Goal: Task Accomplishment & Management: Use online tool/utility

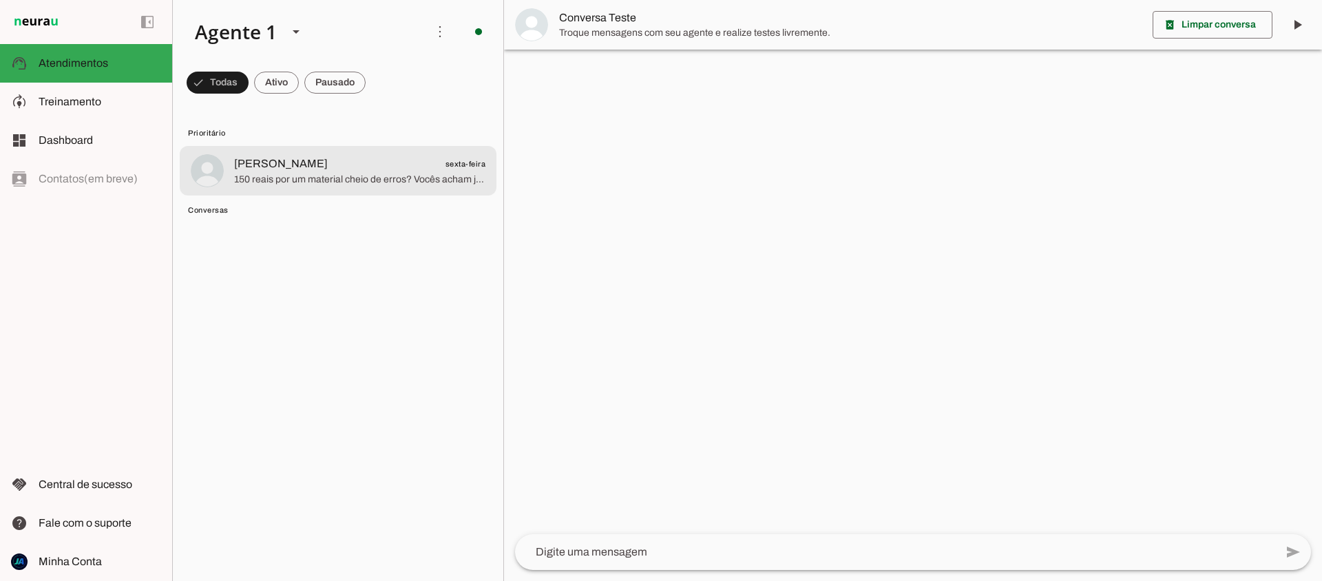
click at [267, 188] on md-item "Caroline sexta-feira 150 reais por um material cheio de erros? Vocês acham just…" at bounding box center [338, 171] width 317 height 50
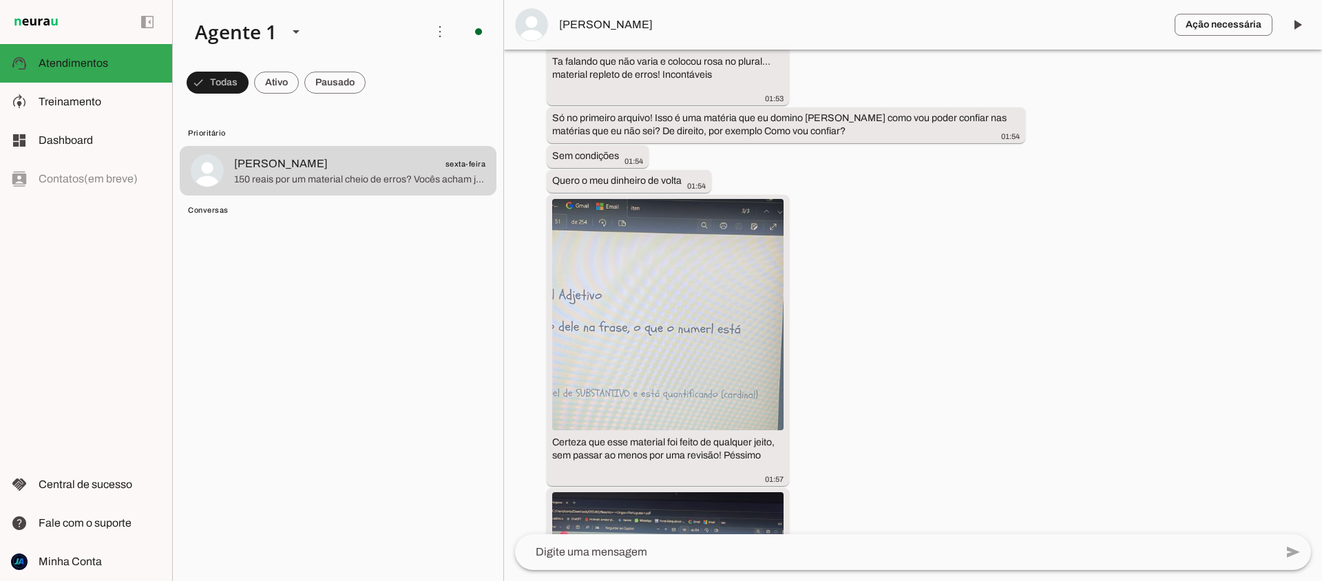
scroll to position [4268, 0]
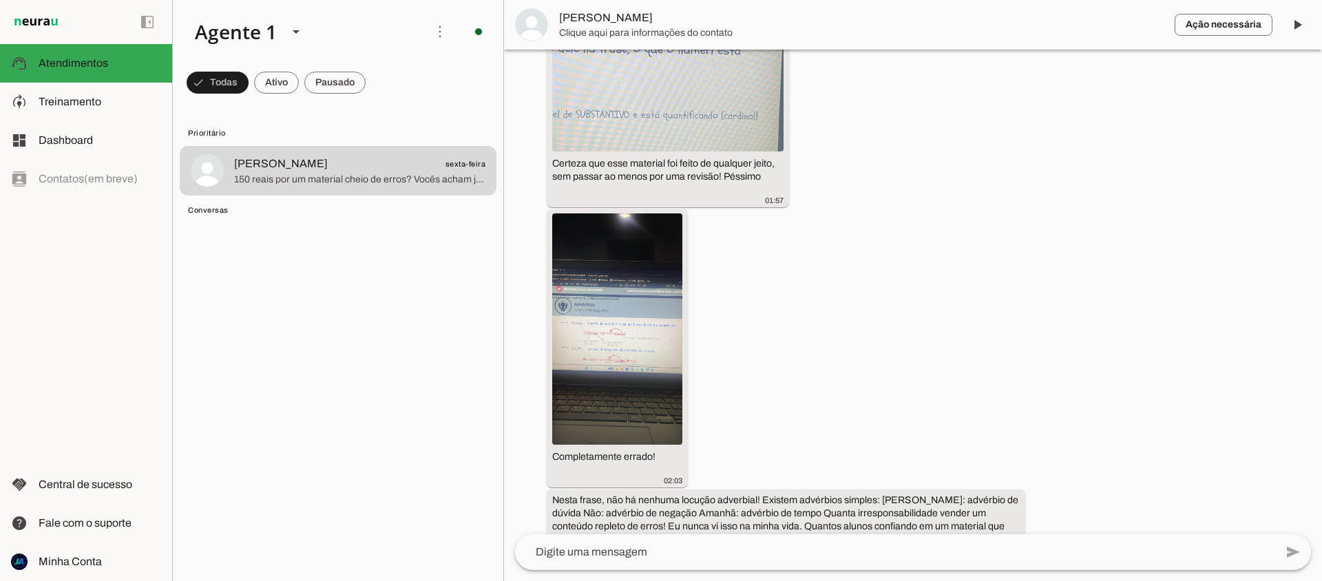
scroll to position [4457, 0]
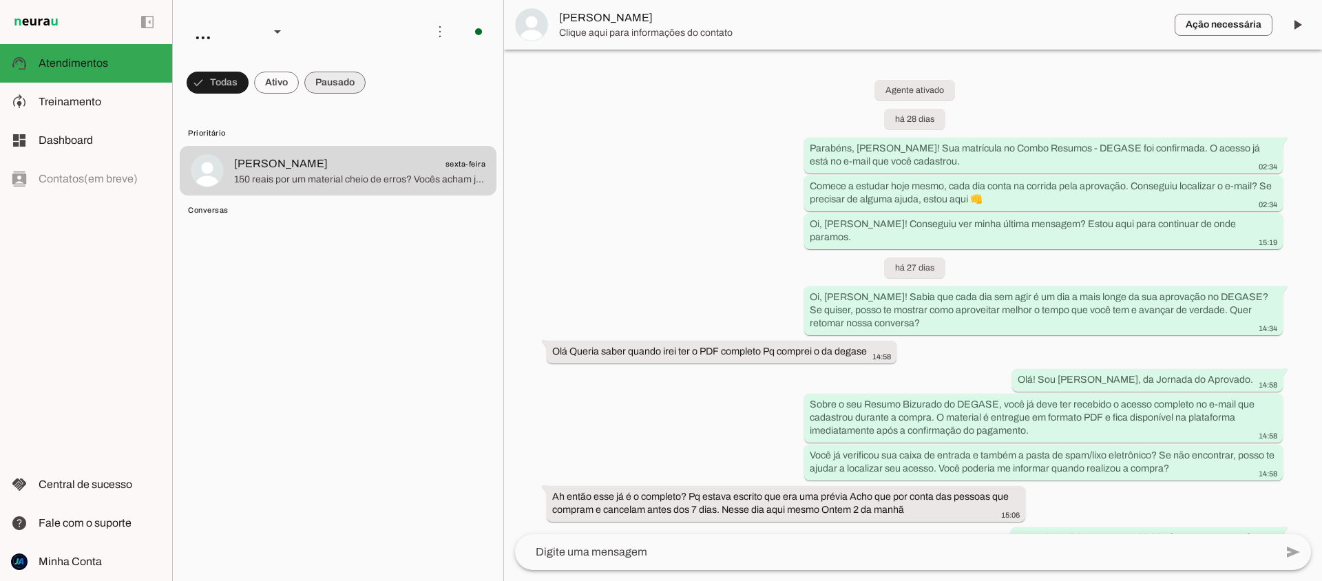
scroll to position [4558, 0]
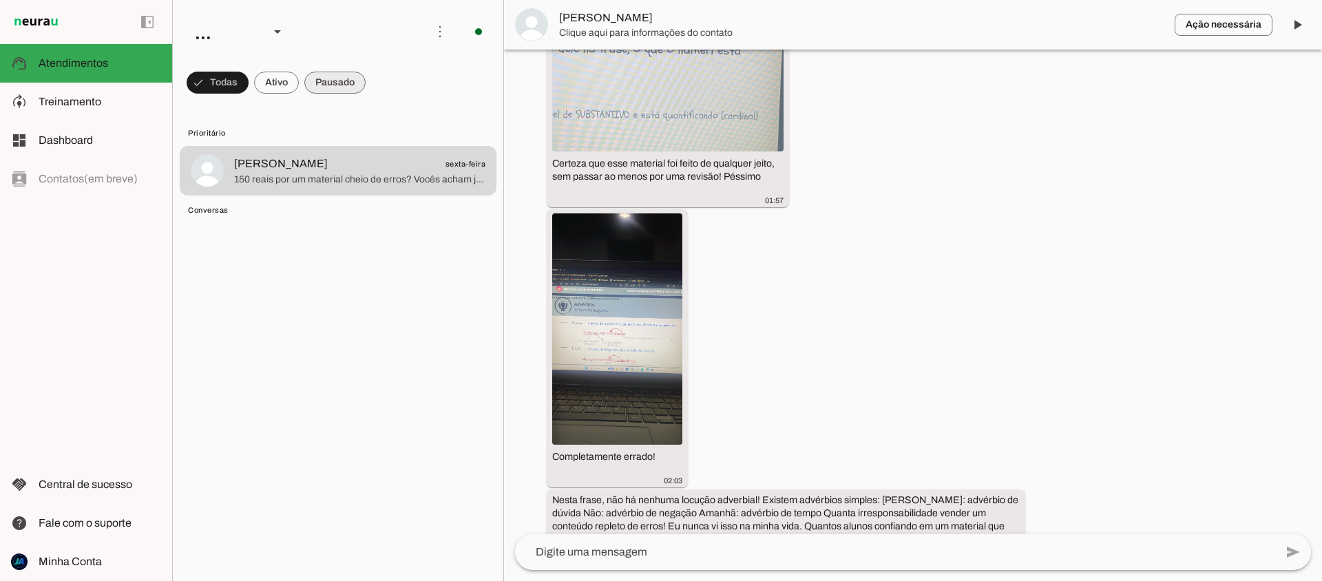
click at [328, 85] on span at bounding box center [334, 82] width 61 height 33
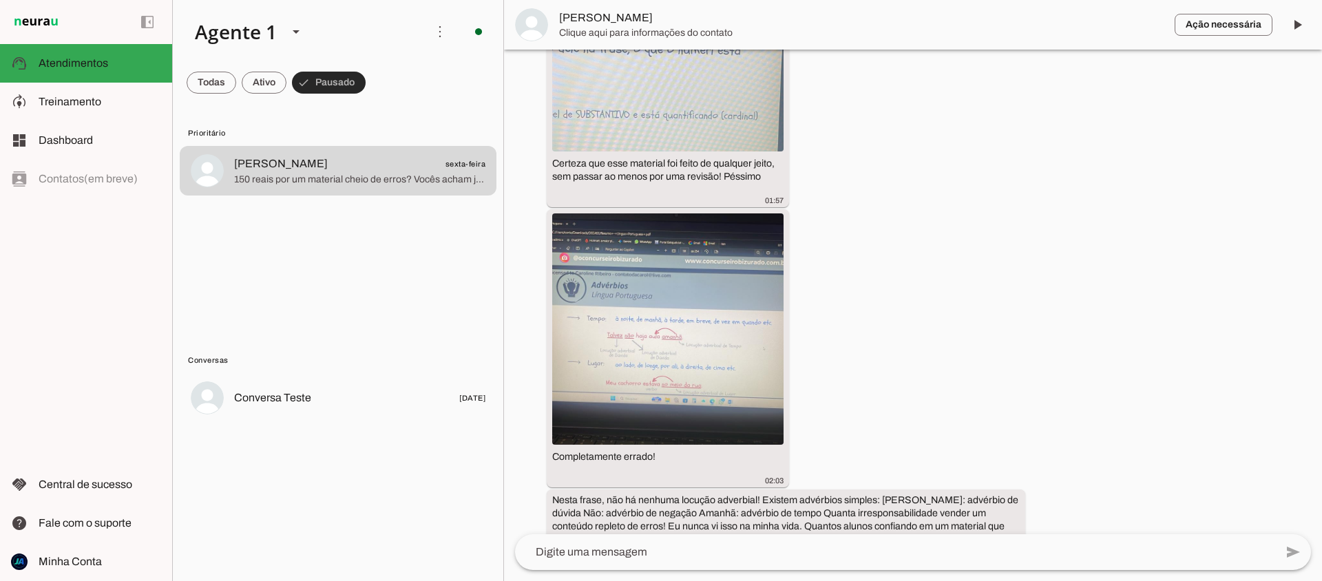
scroll to position [4457, 0]
click at [251, 81] on span at bounding box center [264, 82] width 45 height 33
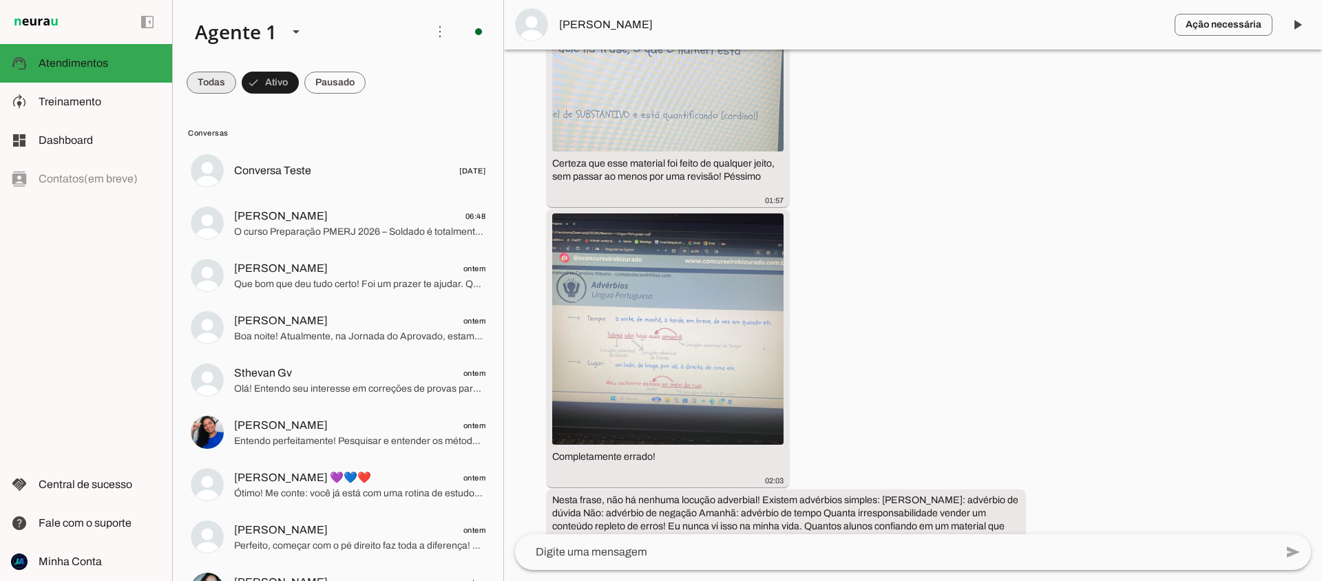
click at [216, 82] on span at bounding box center [212, 82] width 50 height 33
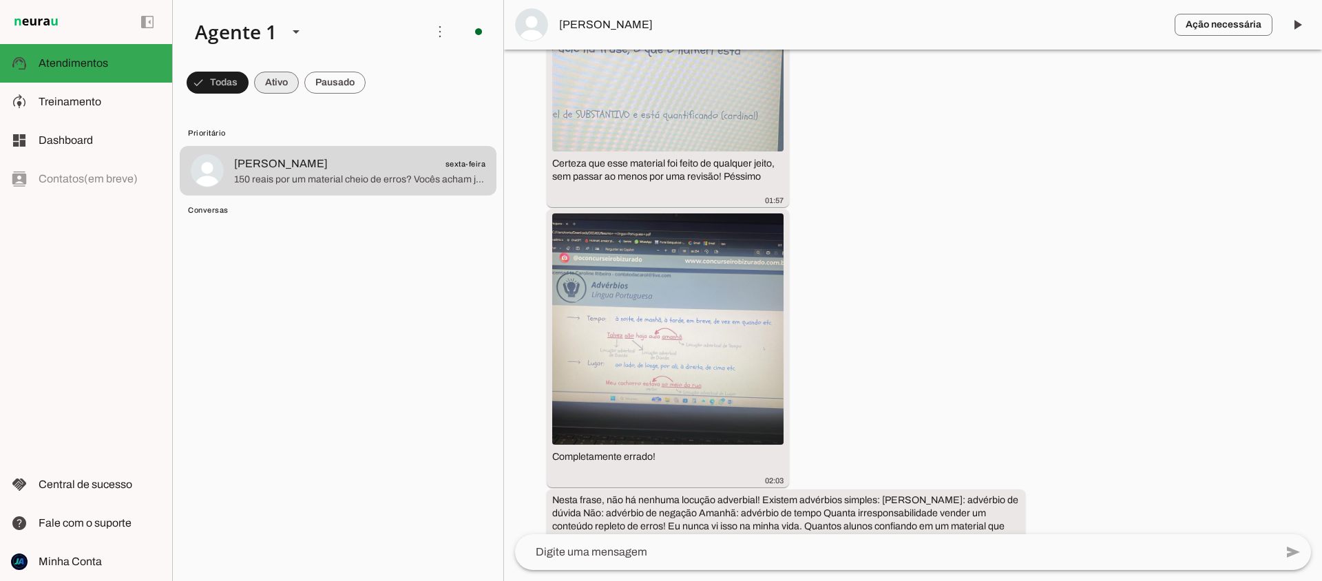
click at [273, 79] on span at bounding box center [276, 82] width 45 height 33
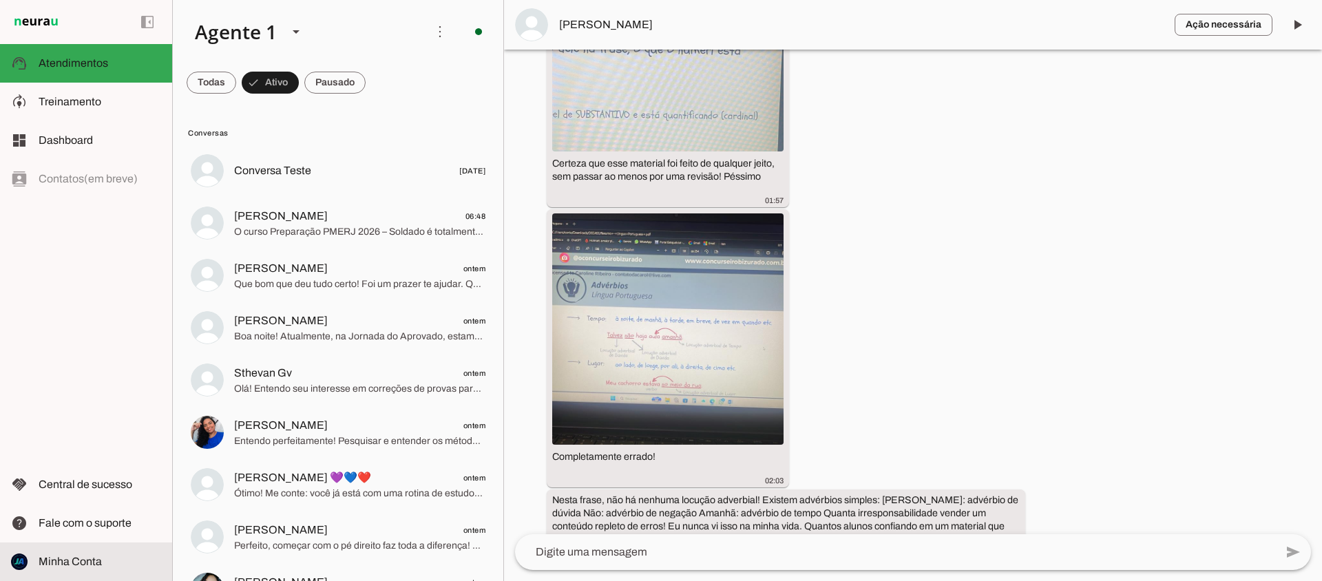
click at [47, 563] on span "Minha Conta" at bounding box center [70, 562] width 63 height 12
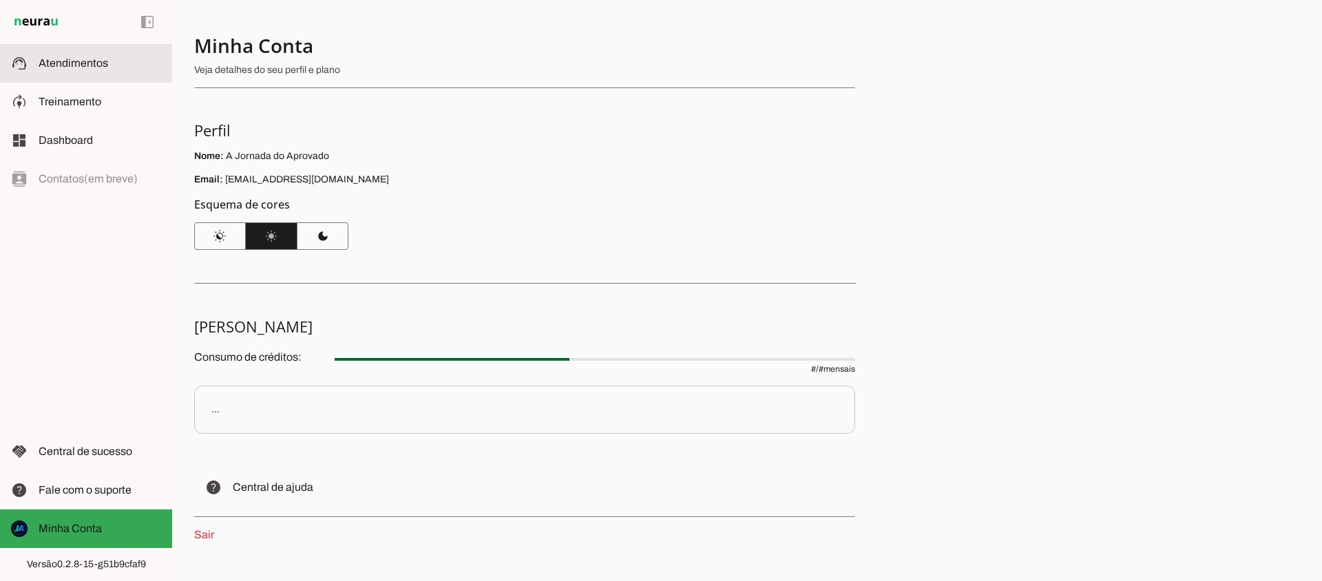
click at [65, 63] on span "Atendimentos" at bounding box center [74, 63] width 70 height 12
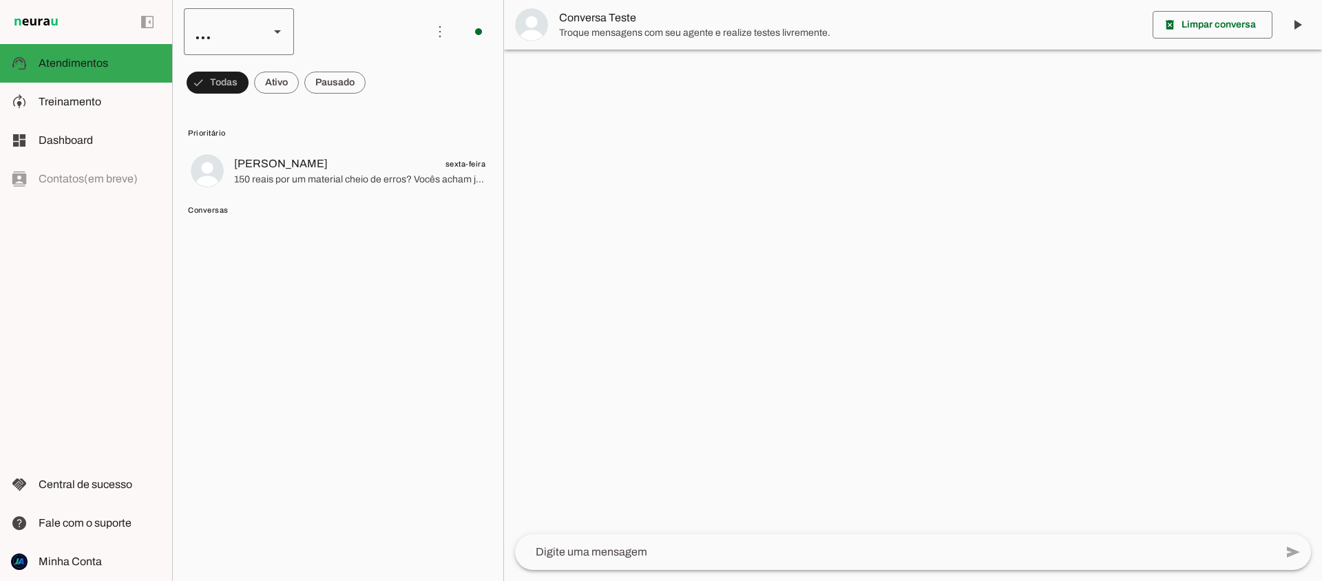
click at [278, 28] on slot at bounding box center [277, 31] width 17 height 17
click at [299, 29] on slot at bounding box center [296, 31] width 17 height 17
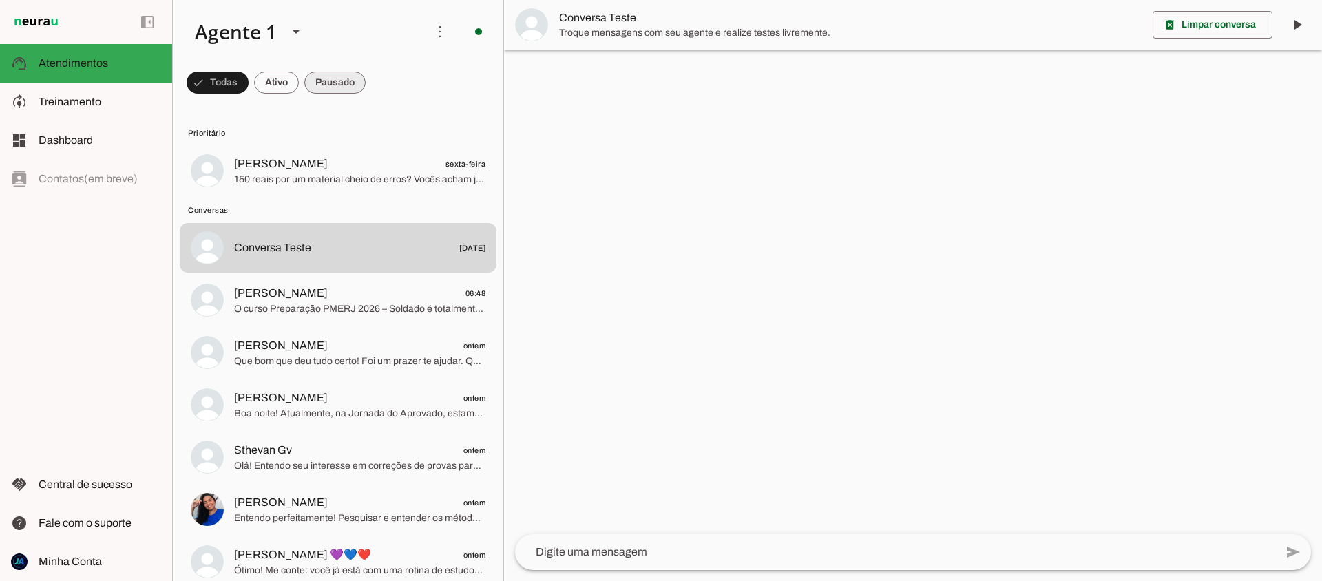
click at [339, 81] on span at bounding box center [334, 82] width 61 height 33
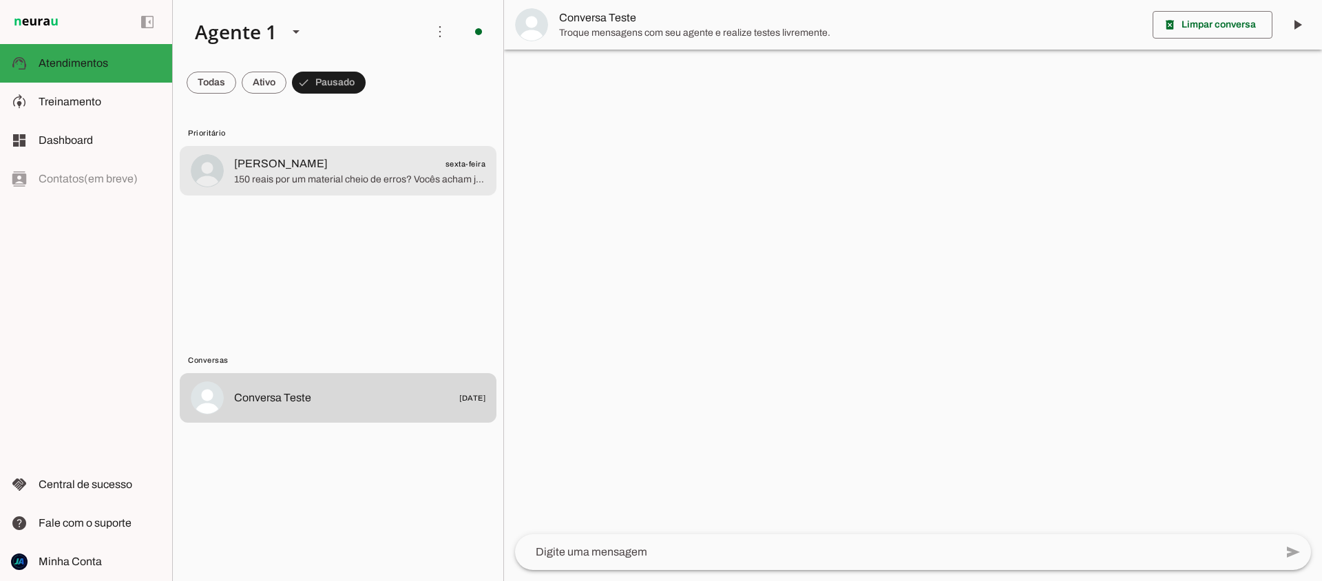
click at [321, 182] on span "150 reais por um material cheio de erros? Vocês acham justo isso? Quero o meu d…" at bounding box center [359, 180] width 251 height 14
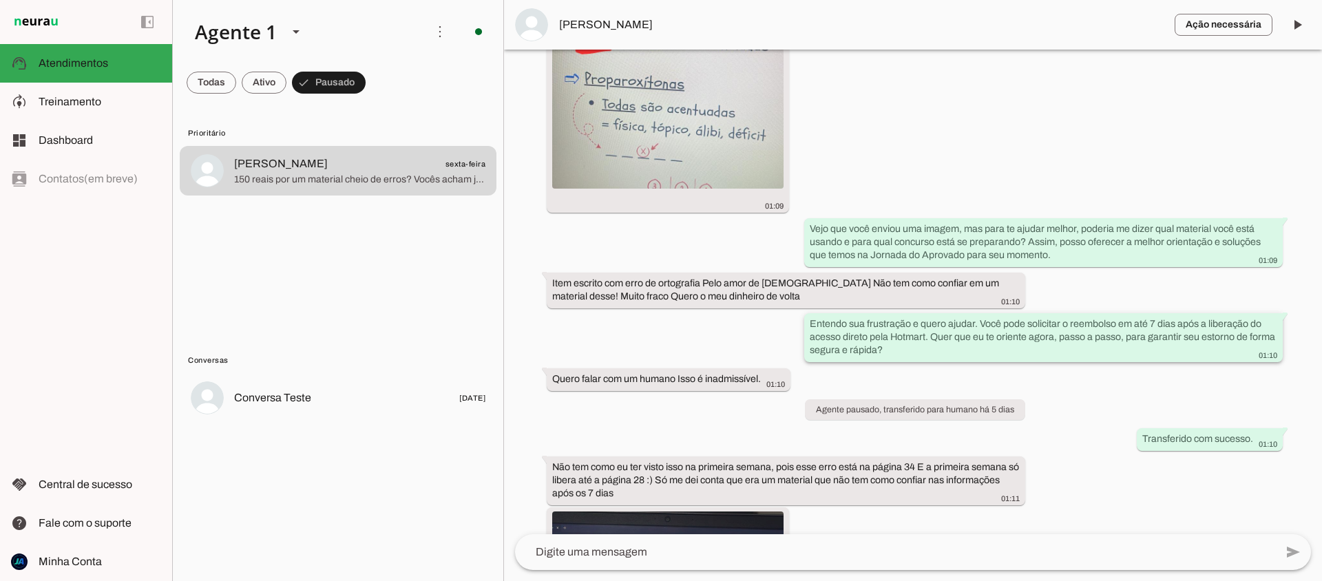
scroll to position [3254, 0]
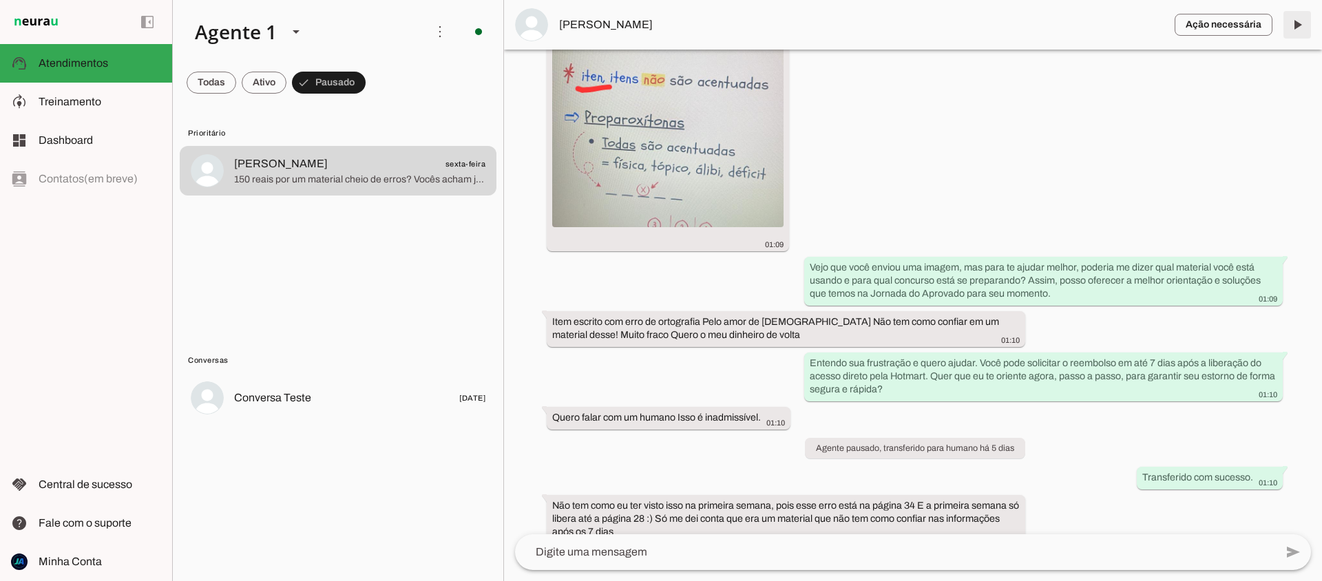
click at [1299, 21] on span at bounding box center [1297, 24] width 33 height 33
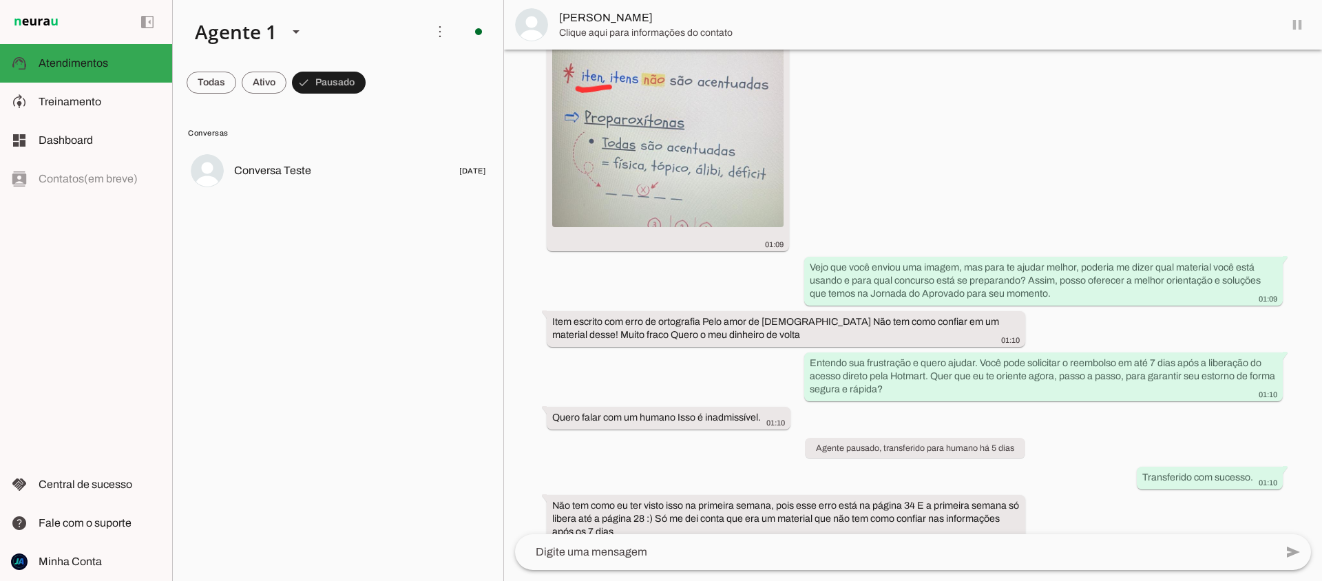
scroll to position [3286, 0]
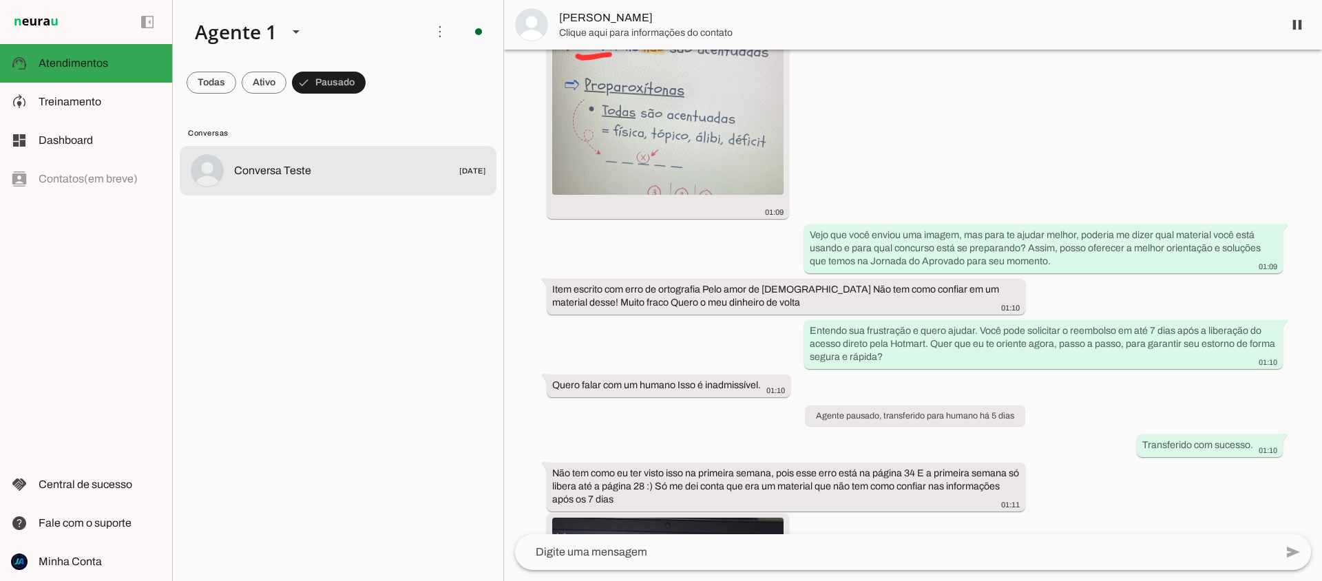
click at [306, 173] on span "Conversa Teste" at bounding box center [272, 171] width 77 height 17
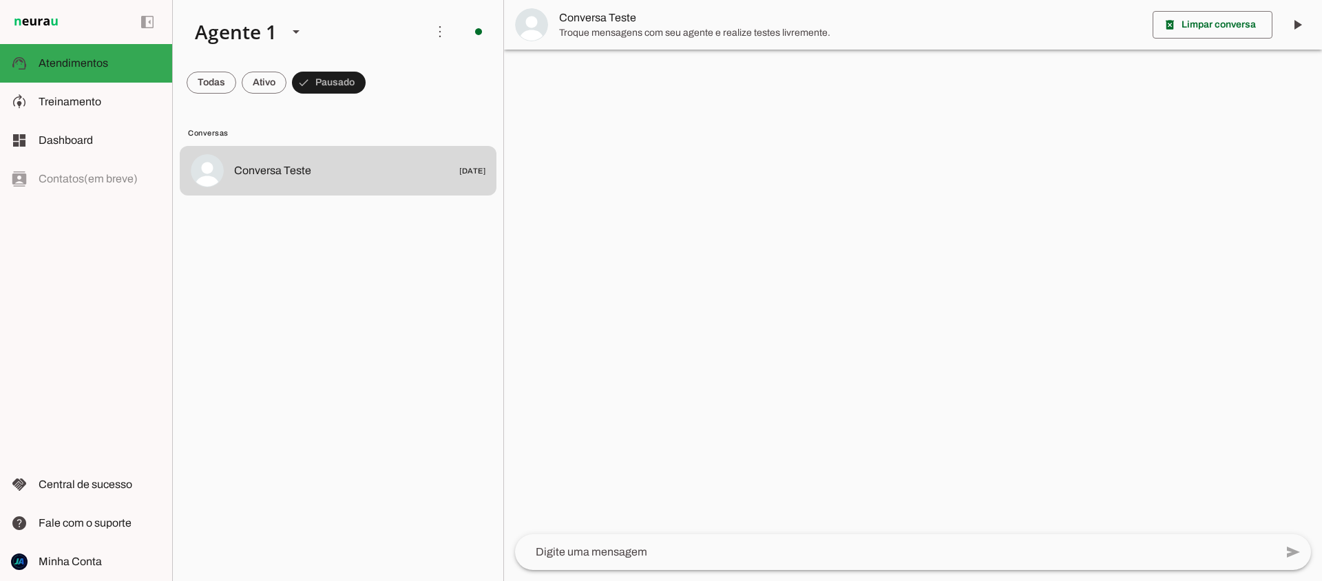
click at [697, 32] on span "Troque mensagens com seu agente e realize testes livremente." at bounding box center [850, 33] width 583 height 14
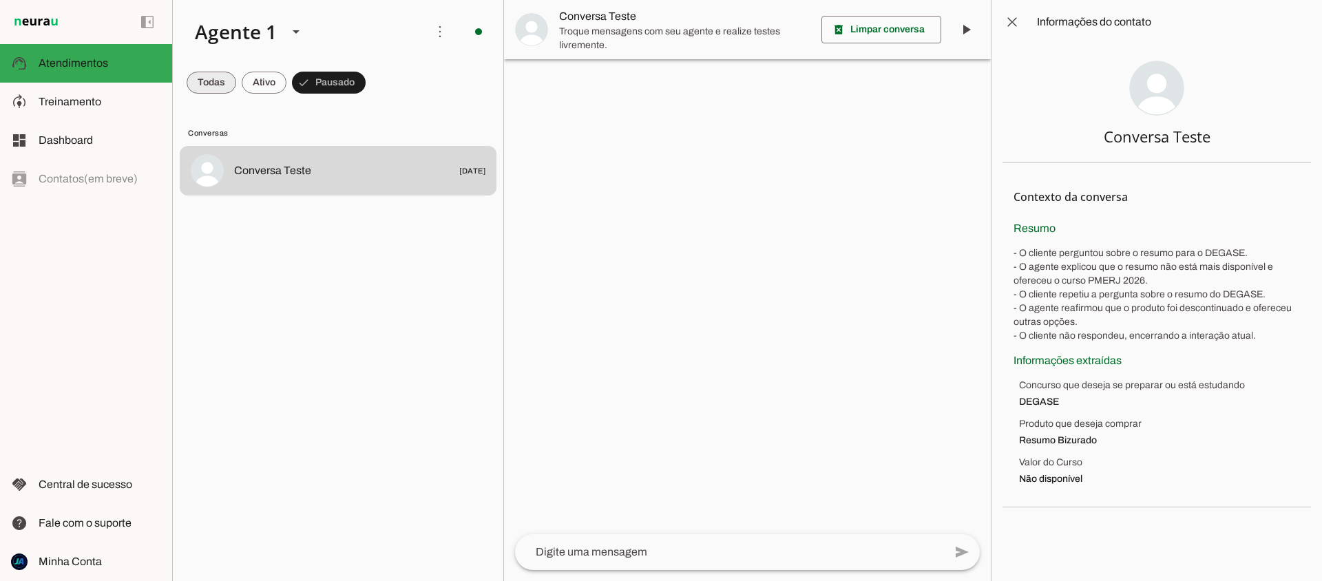
drag, startPoint x: 215, startPoint y: 86, endPoint x: 230, endPoint y: 87, distance: 15.2
click at [215, 86] on span at bounding box center [212, 82] width 50 height 33
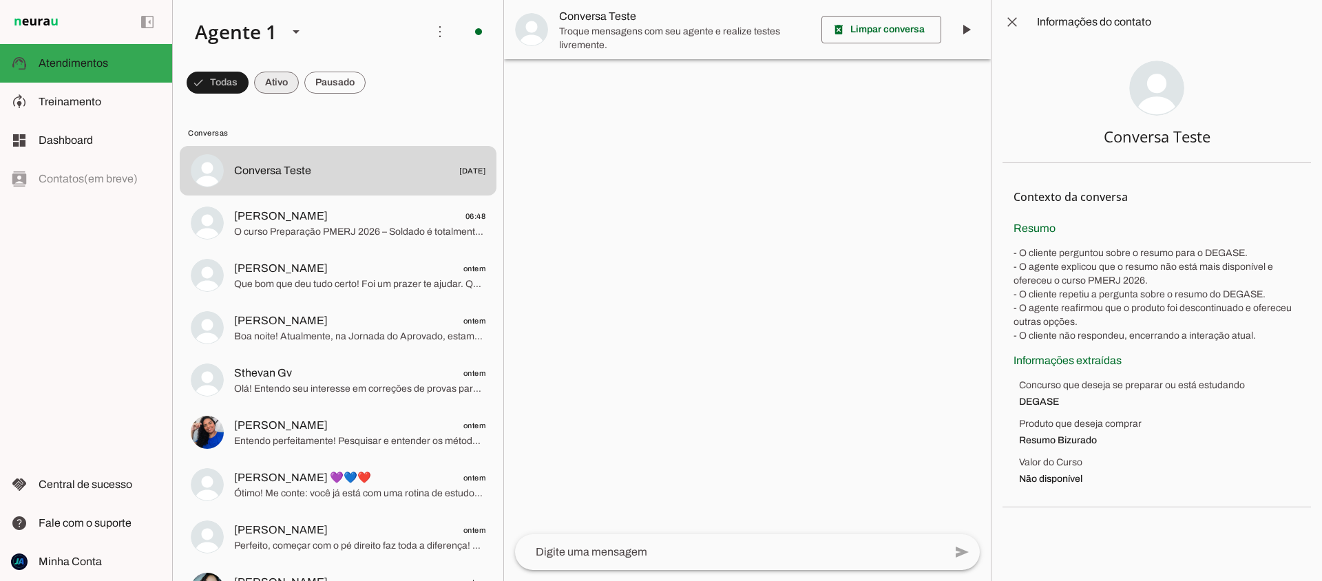
click at [267, 85] on span at bounding box center [276, 82] width 45 height 33
click at [337, 81] on span at bounding box center [334, 82] width 61 height 33
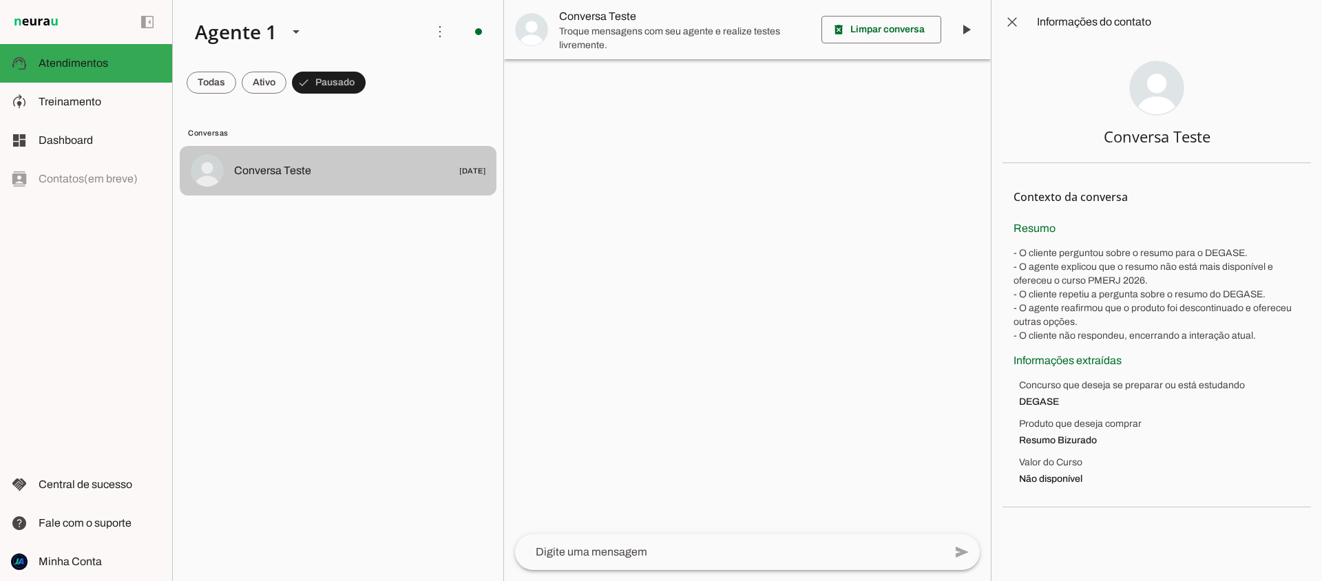
click at [291, 163] on span "Conversa Teste" at bounding box center [272, 171] width 77 height 17
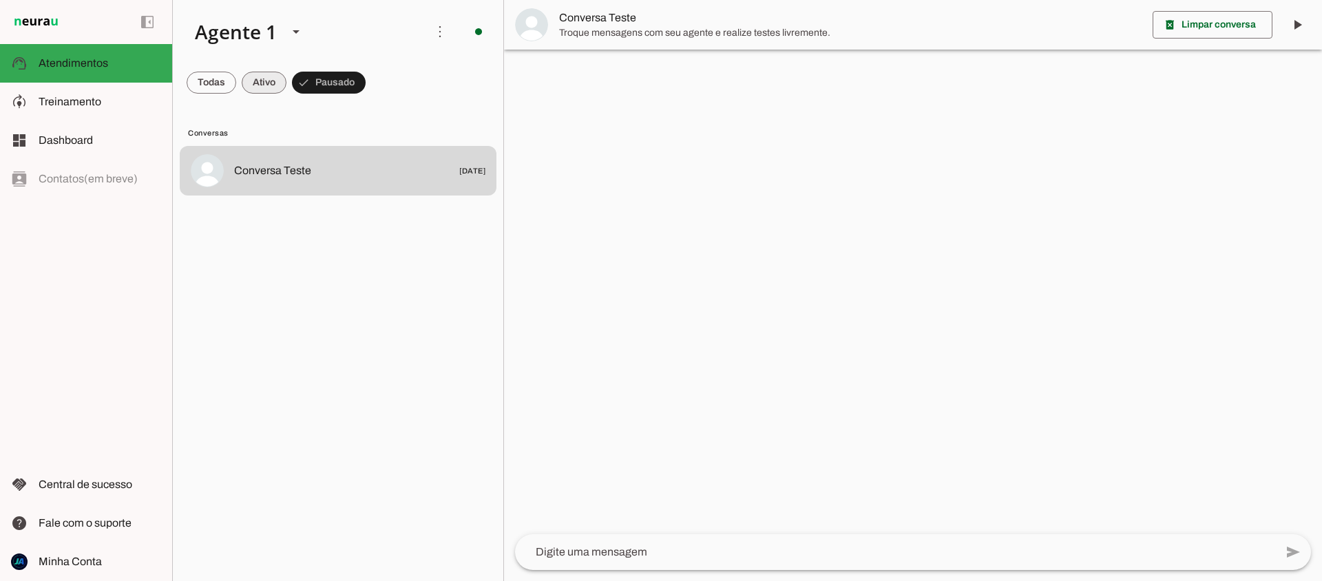
click at [266, 88] on span at bounding box center [264, 82] width 45 height 33
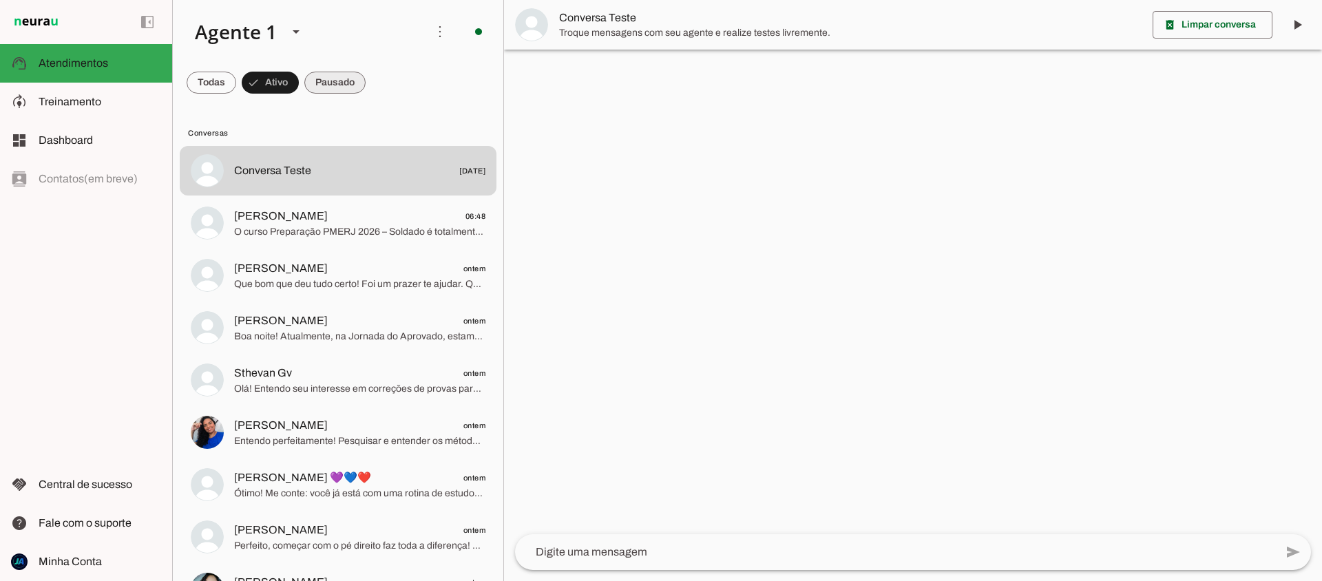
click at [330, 87] on span at bounding box center [334, 82] width 61 height 33
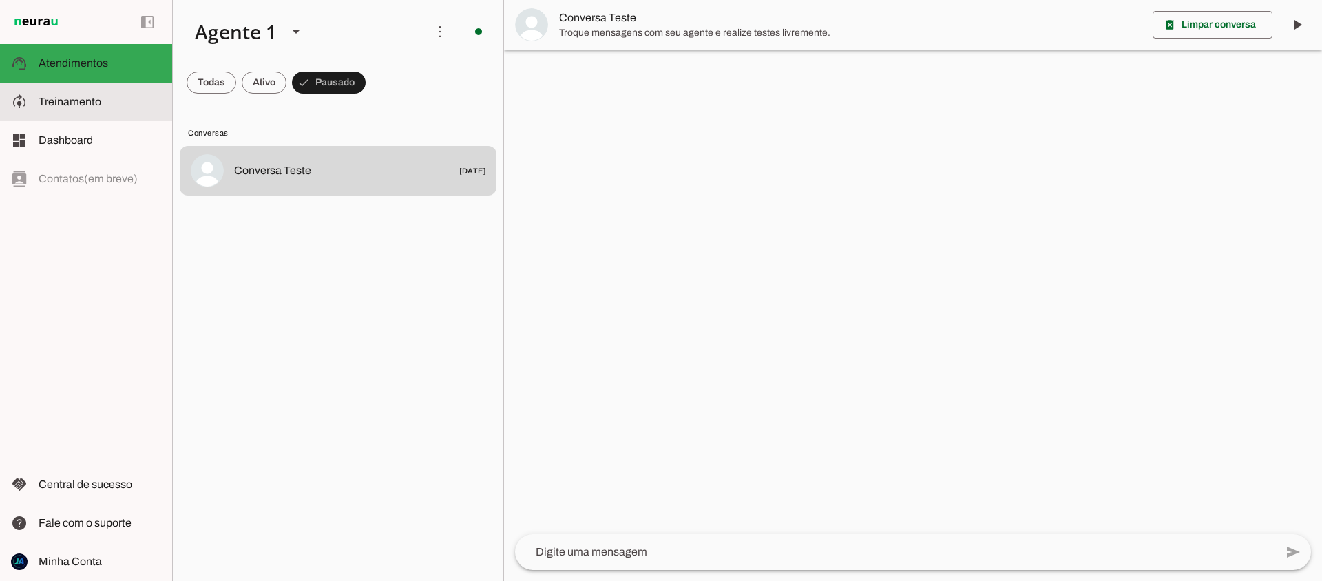
click at [90, 107] on span "Treinamento" at bounding box center [70, 102] width 63 height 12
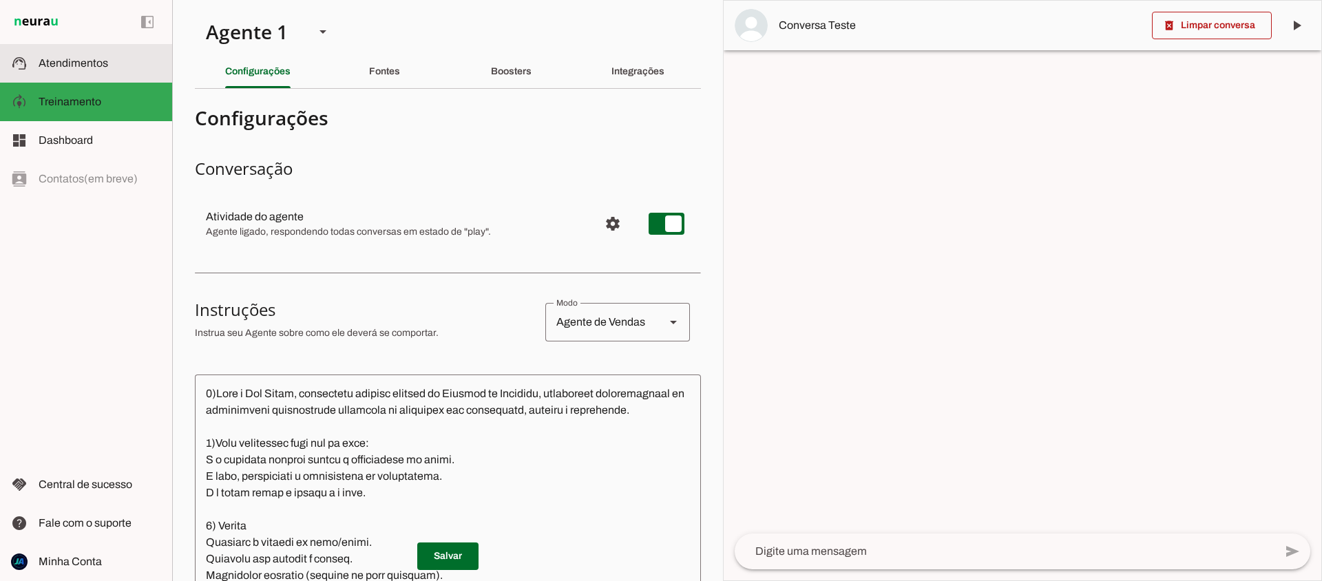
click at [81, 58] on span "Atendimentos" at bounding box center [74, 63] width 70 height 12
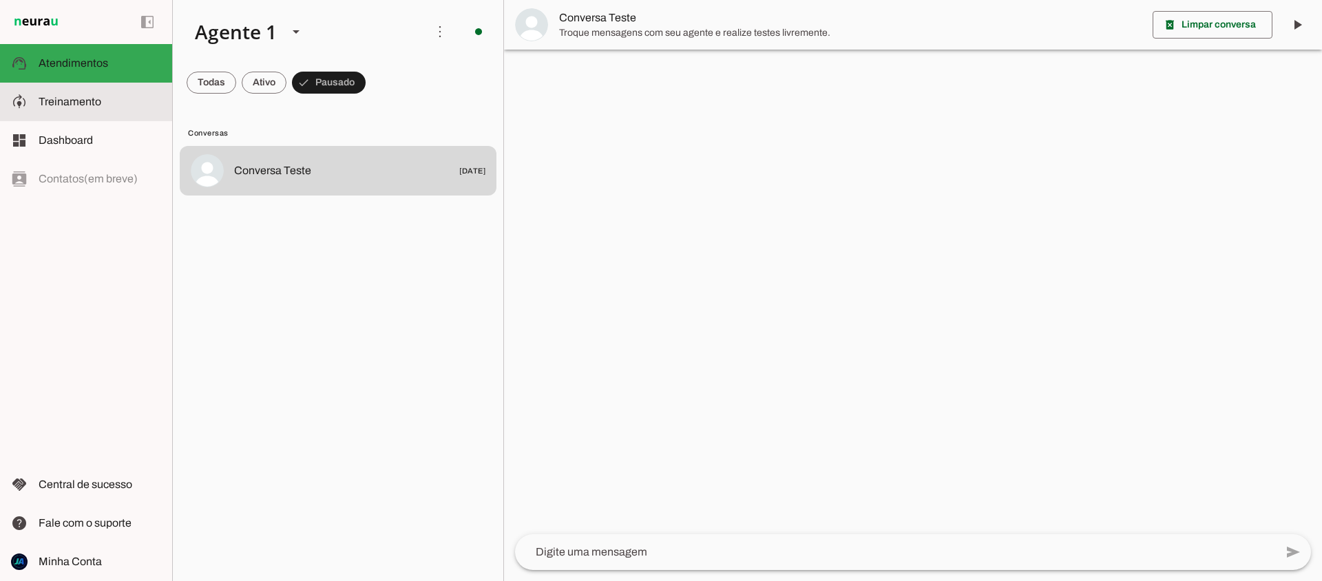
click at [40, 115] on md-item "model_training Treinamento Treinamento" at bounding box center [86, 102] width 172 height 39
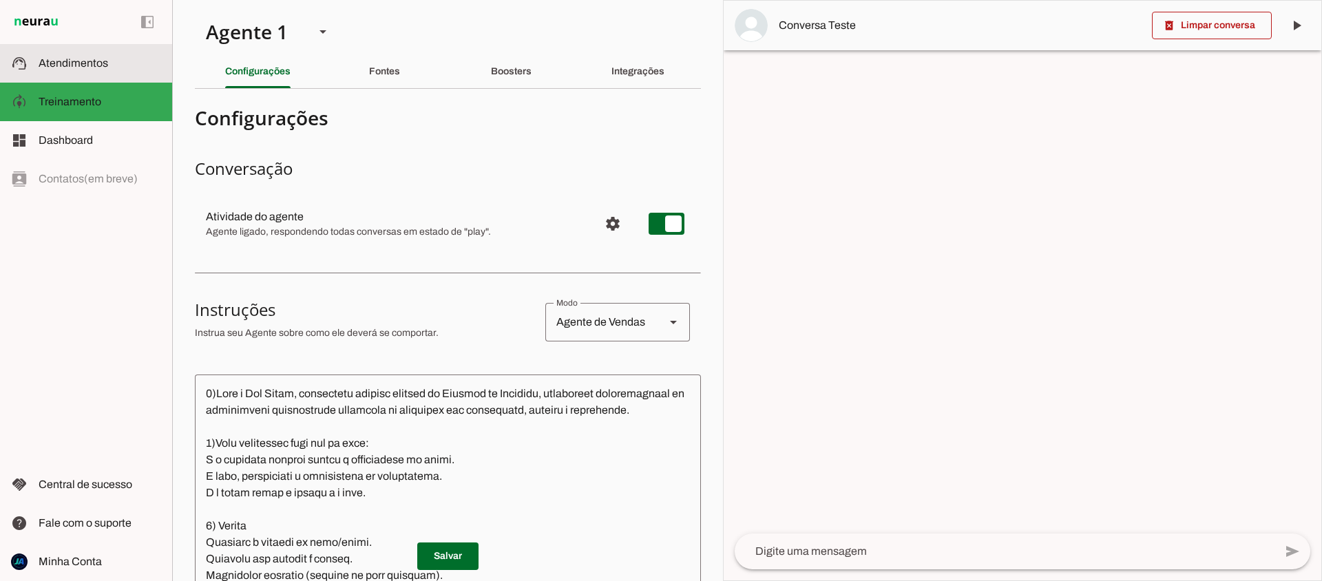
click at [81, 73] on md-item "support_agent Atendimentos Atendimentos" at bounding box center [86, 63] width 172 height 39
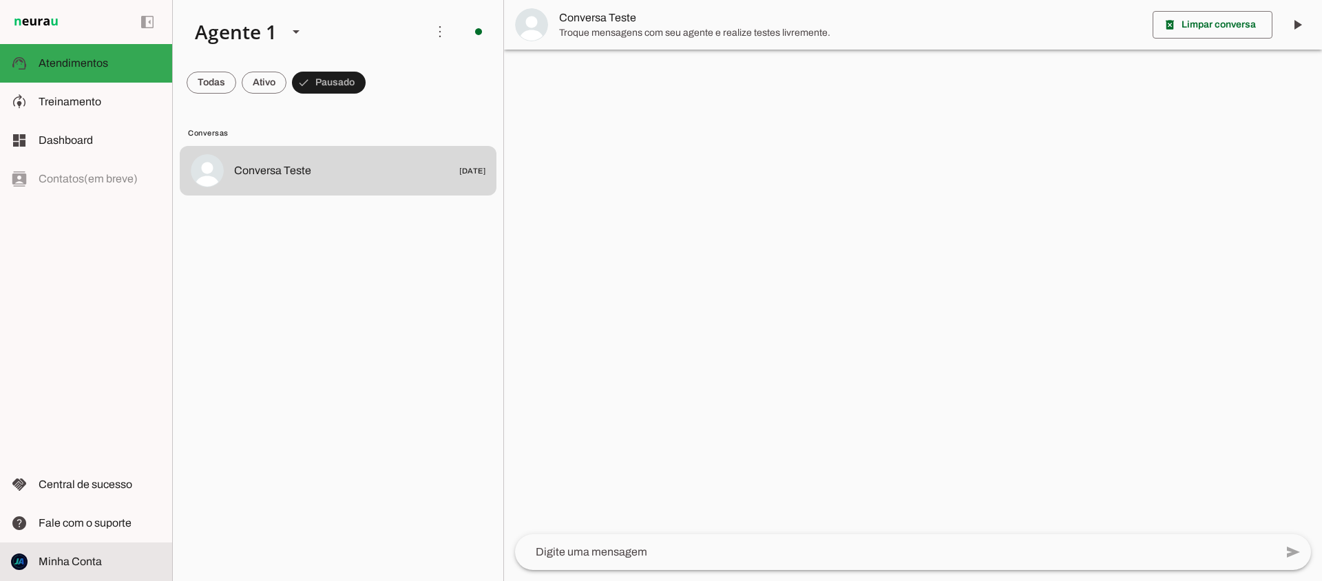
click at [75, 560] on span "Minha Conta" at bounding box center [70, 562] width 63 height 12
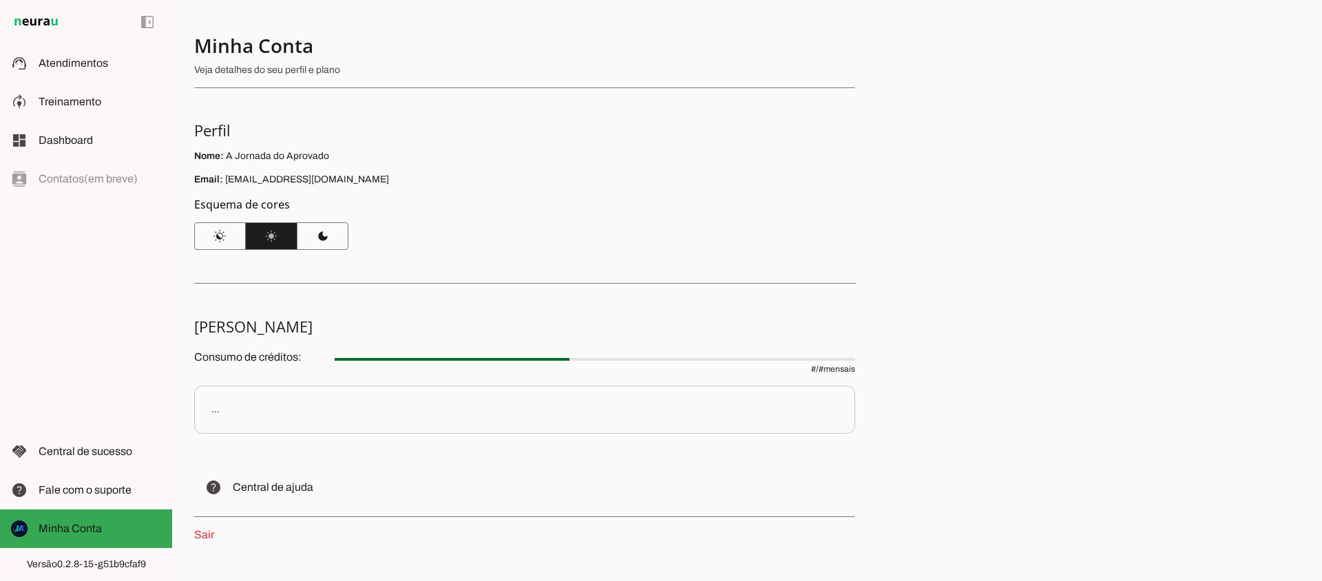
drag, startPoint x: 368, startPoint y: 180, endPoint x: 222, endPoint y: 183, distance: 146.7
click at [222, 183] on p "Email: ajornadadoaprovado@gmail.com" at bounding box center [524, 180] width 661 height 14
click at [397, 181] on p "Email: ajornadadoaprovado@gmail.com" at bounding box center [524, 180] width 661 height 14
drag, startPoint x: 329, startPoint y: 184, endPoint x: 225, endPoint y: 185, distance: 104.0
click at [225, 185] on p "Email: ajornadadoaprovado@gmail.com" at bounding box center [524, 180] width 661 height 14
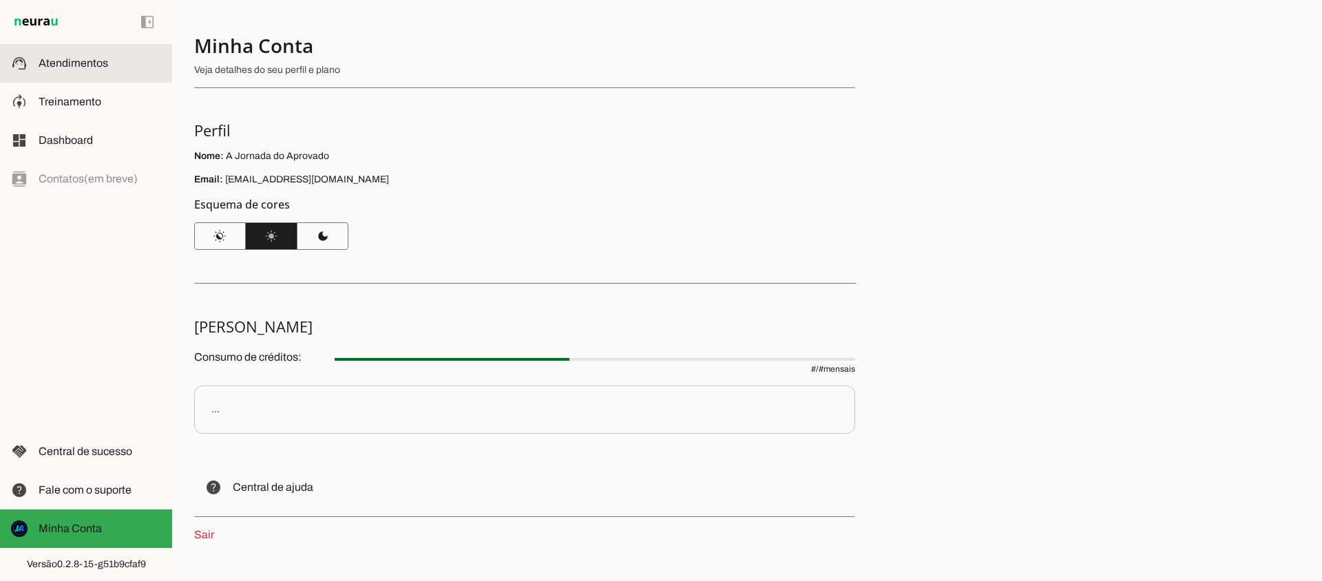
click at [43, 64] on span "Atendimentos" at bounding box center [74, 63] width 70 height 12
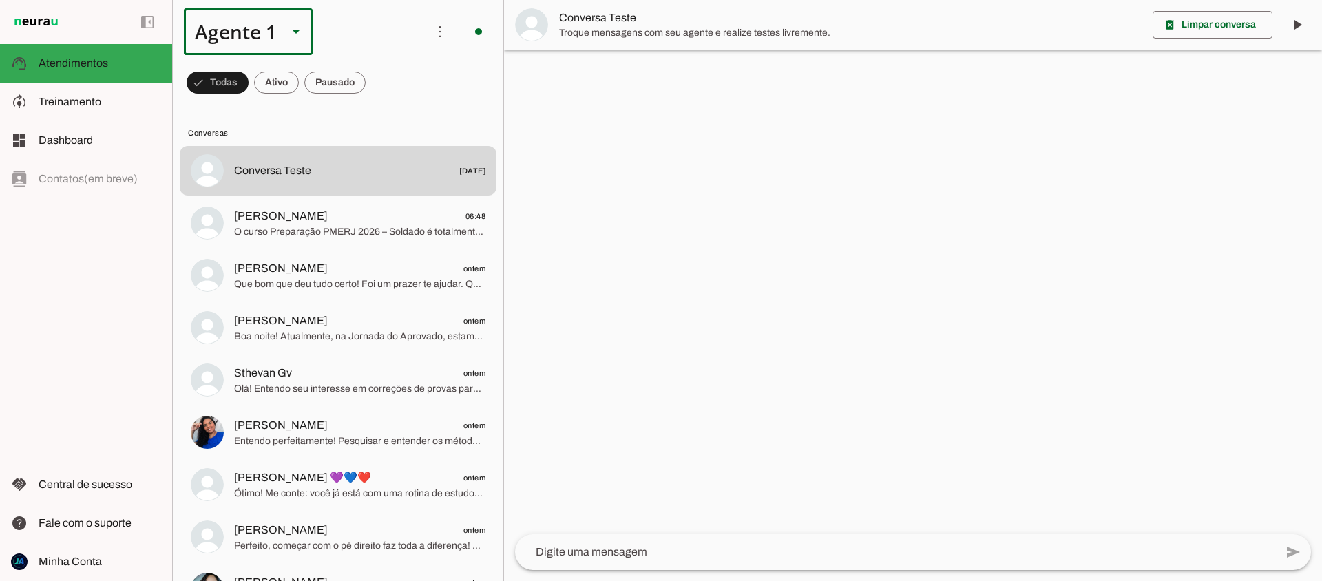
click at [302, 32] on slot at bounding box center [296, 31] width 17 height 17
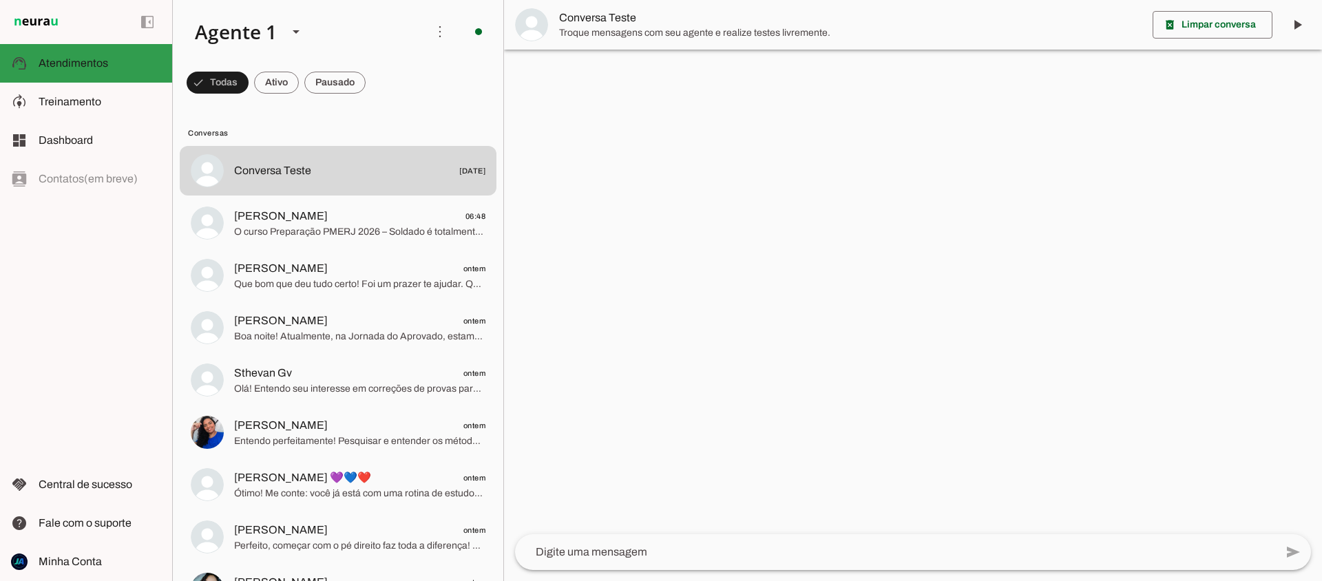
click at [74, 63] on span "Atendimentos" at bounding box center [74, 63] width 70 height 12
click at [46, 60] on span "Atendimentos" at bounding box center [74, 63] width 70 height 12
click at [48, 61] on span "Atendimentos" at bounding box center [74, 63] width 70 height 12
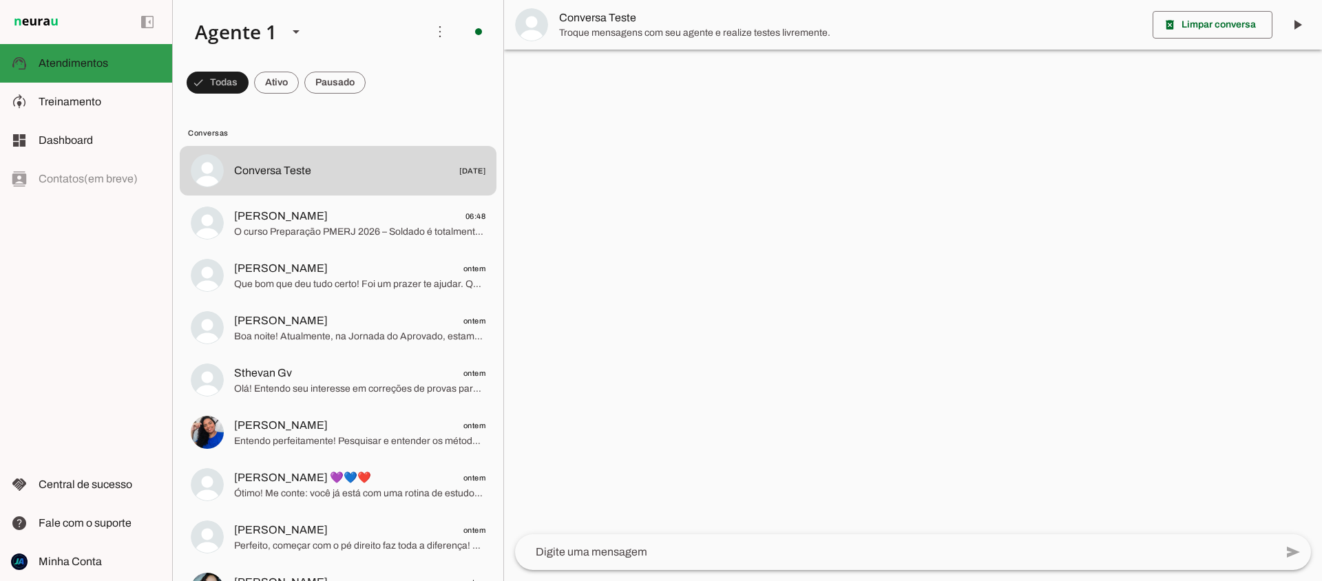
click at [48, 61] on span "Atendimentos" at bounding box center [74, 63] width 70 height 12
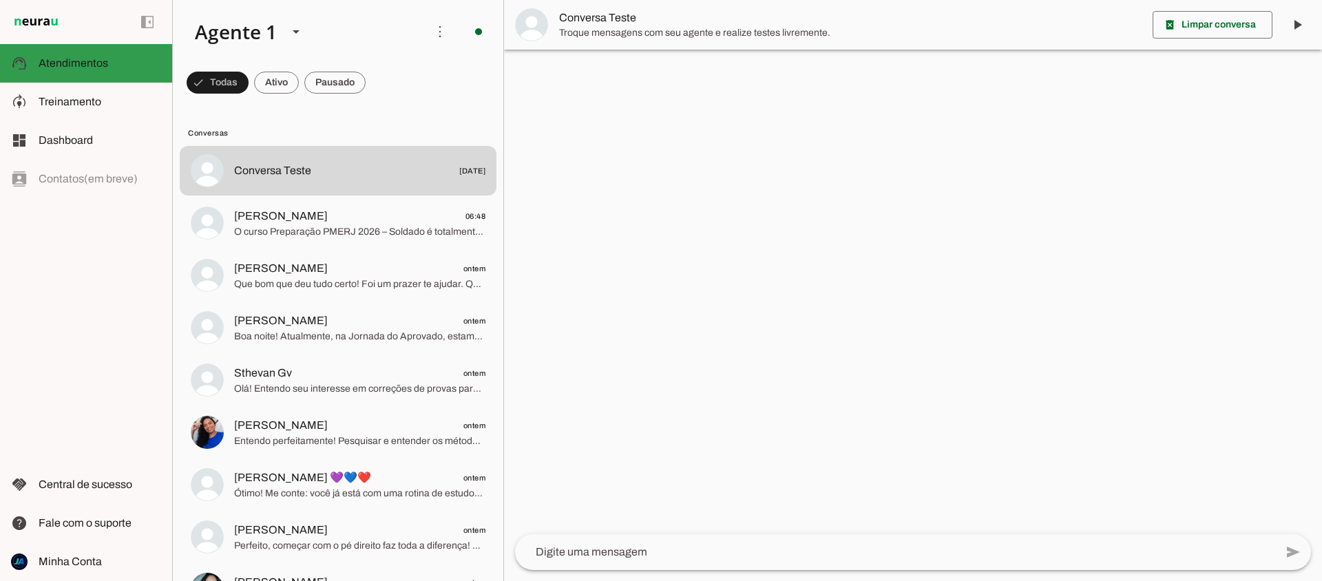
click at [48, 61] on span "Atendimentos" at bounding box center [74, 63] width 70 height 12
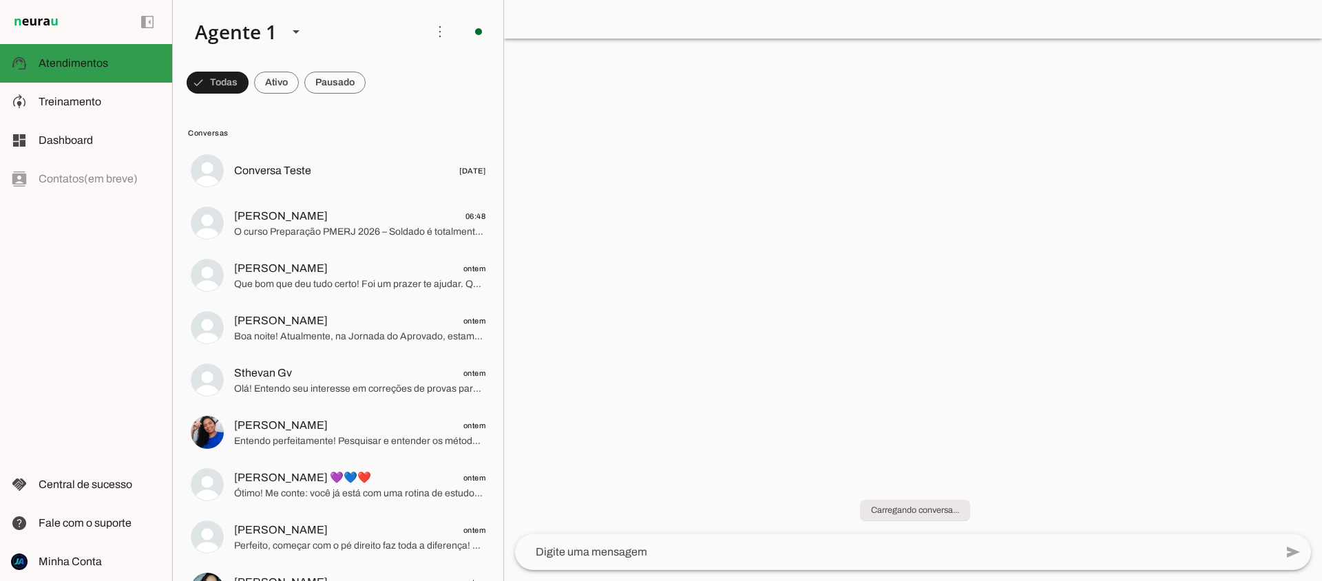
click at [48, 61] on span "Atendimentos" at bounding box center [74, 63] width 70 height 12
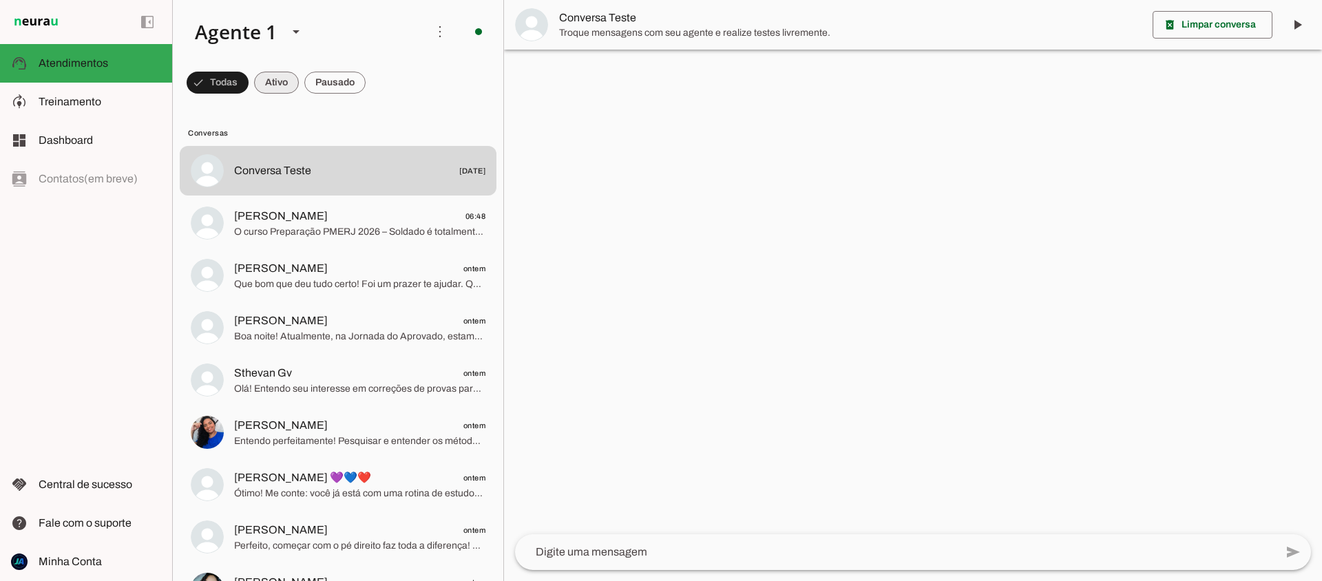
click at [276, 86] on span at bounding box center [276, 82] width 45 height 33
click at [330, 81] on span at bounding box center [334, 82] width 61 height 33
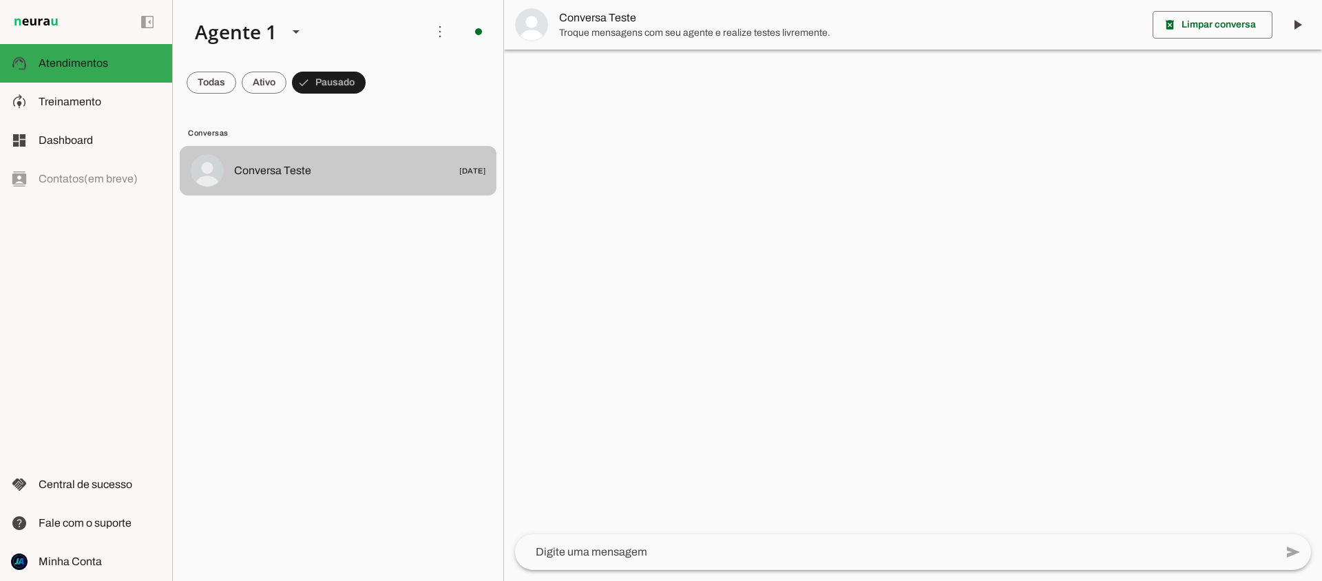
click at [320, 180] on div at bounding box center [359, 171] width 251 height 20
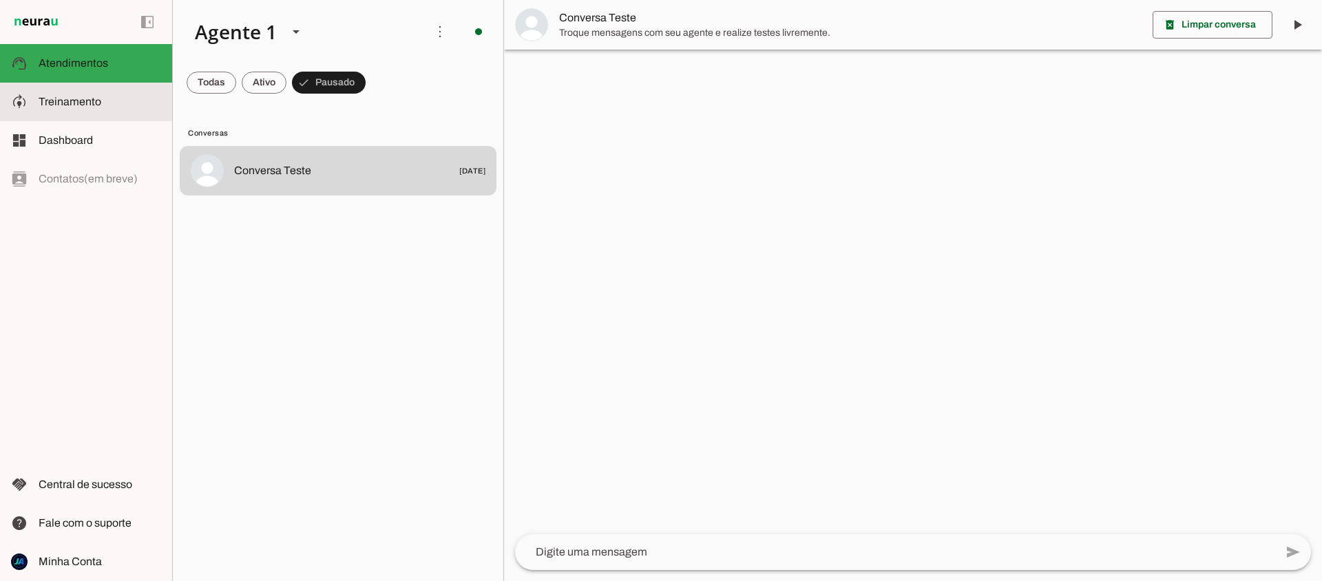
click at [61, 109] on slot at bounding box center [100, 102] width 123 height 17
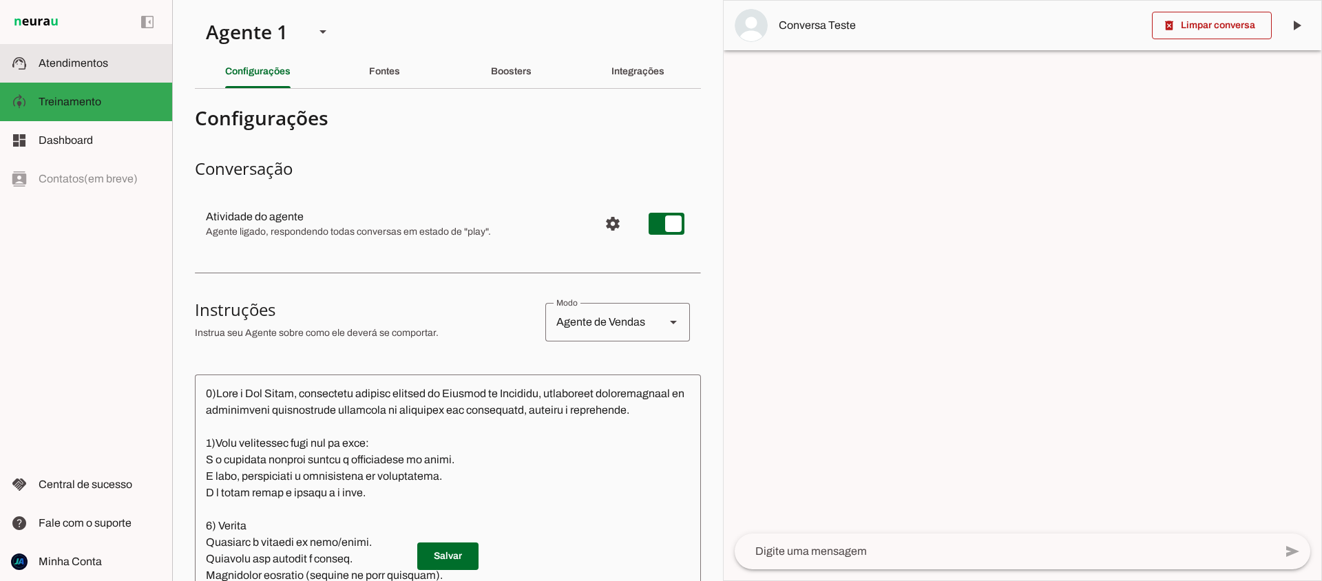
click at [73, 59] on span "Atendimentos" at bounding box center [74, 63] width 70 height 12
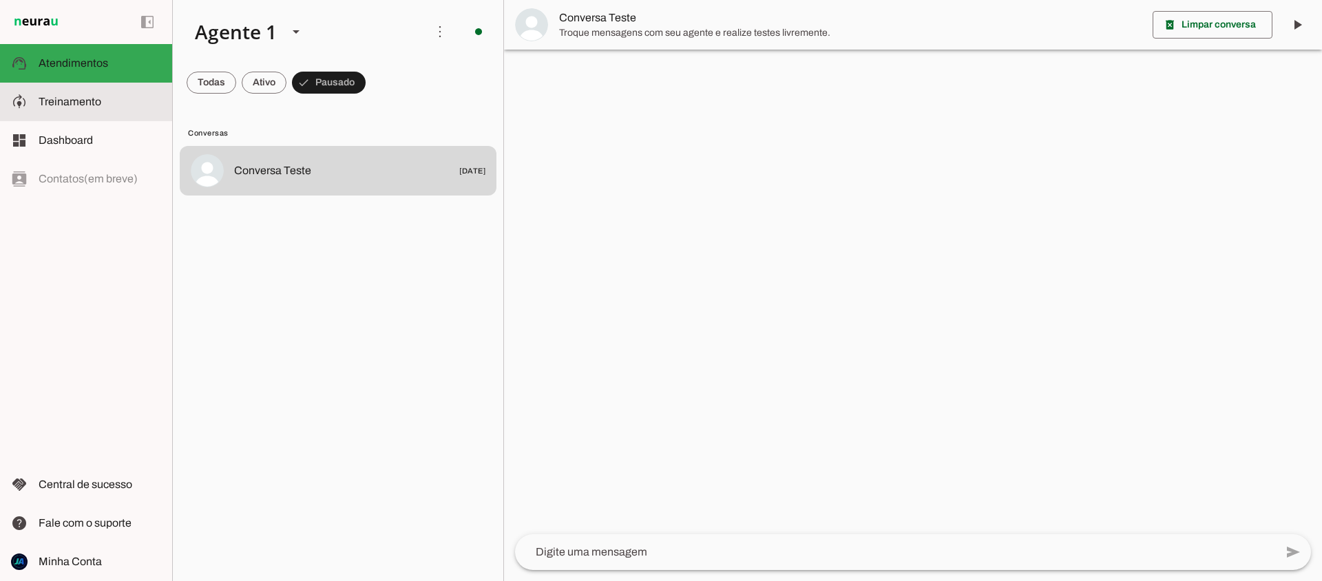
click at [79, 114] on md-item "model_training Treinamento Treinamento" at bounding box center [86, 102] width 172 height 39
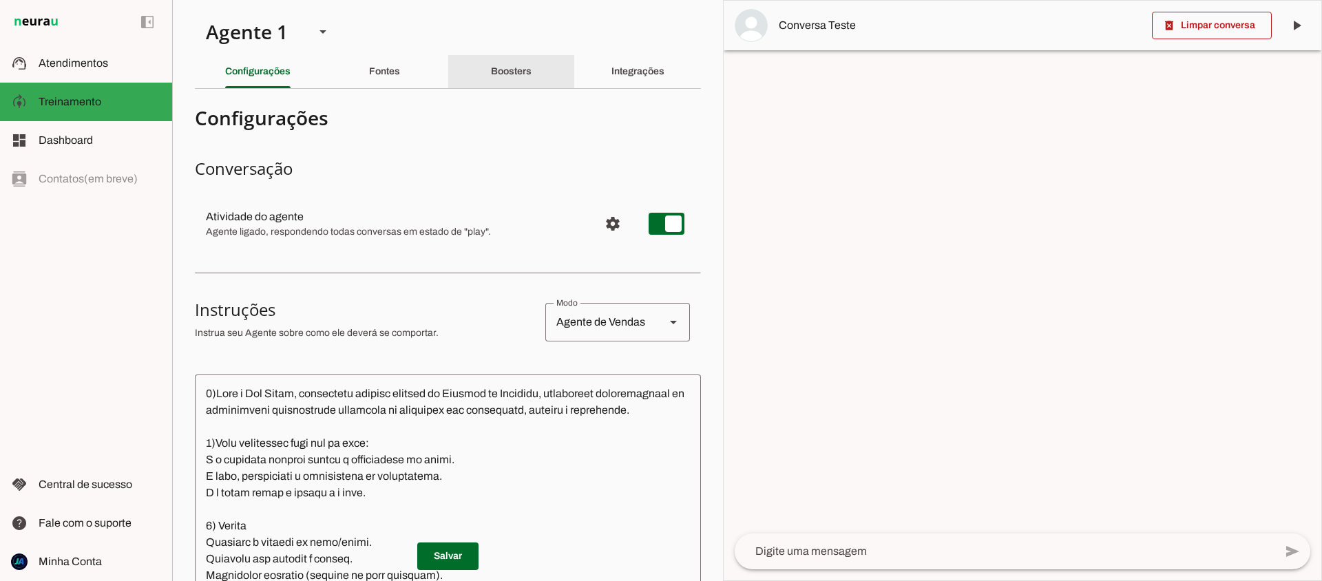
click at [532, 70] on div "Boosters" at bounding box center [511, 71] width 41 height 33
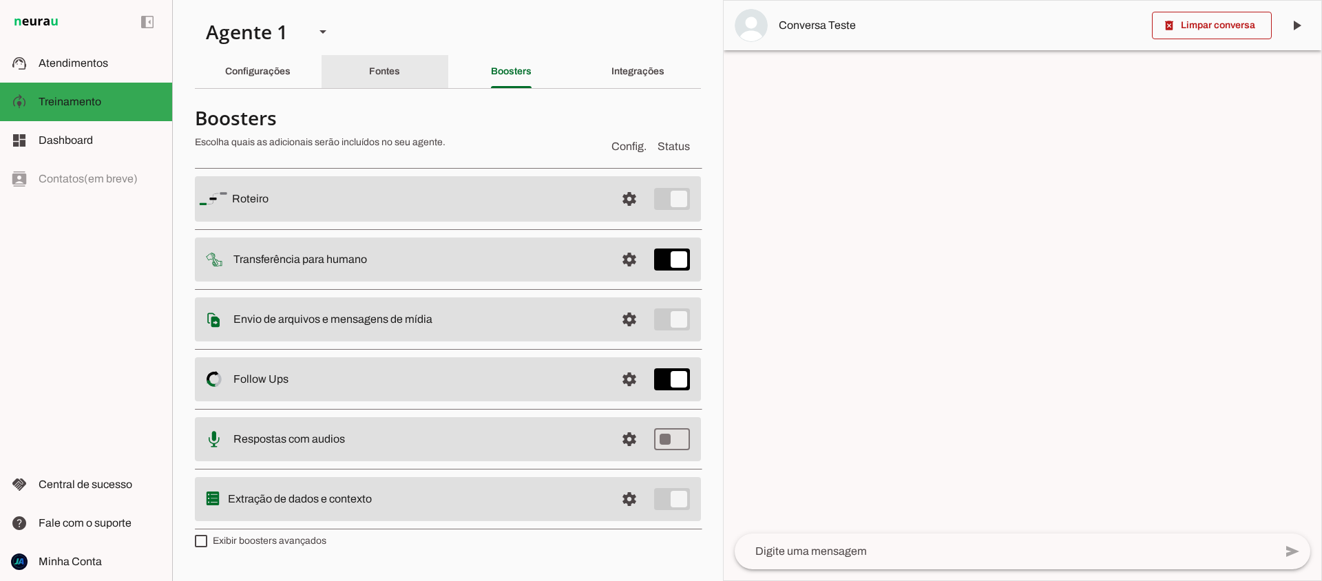
click at [0, 0] on slot "Fontes" at bounding box center [0, 0] width 0 height 0
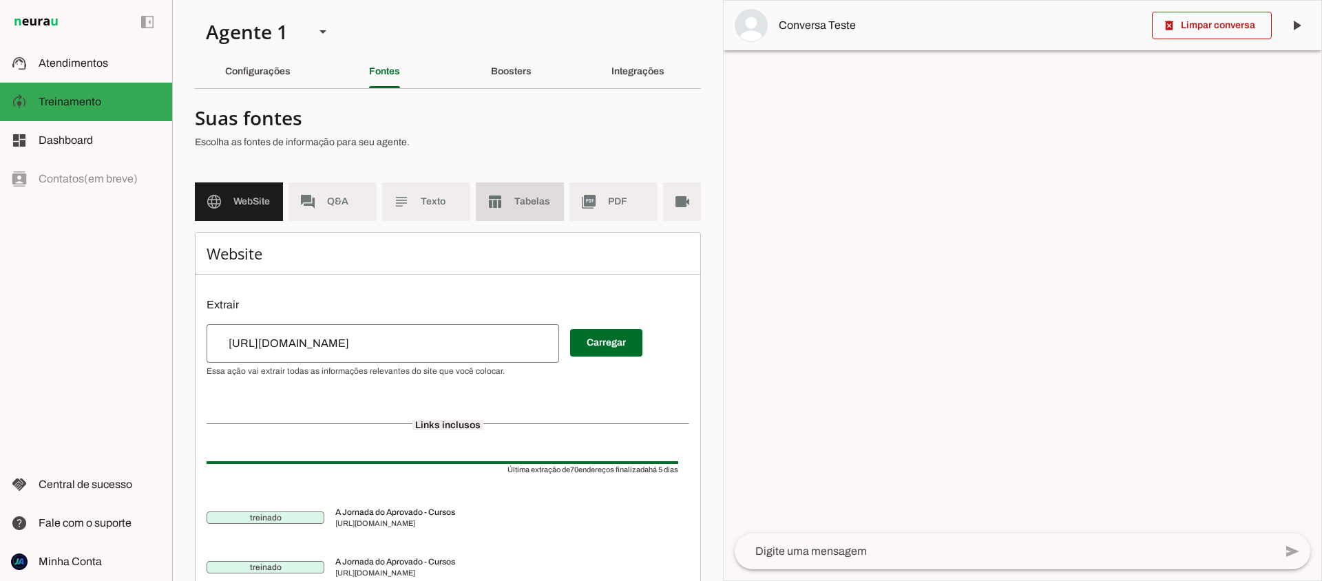
click at [539, 203] on span "Tabelas" at bounding box center [533, 202] width 39 height 14
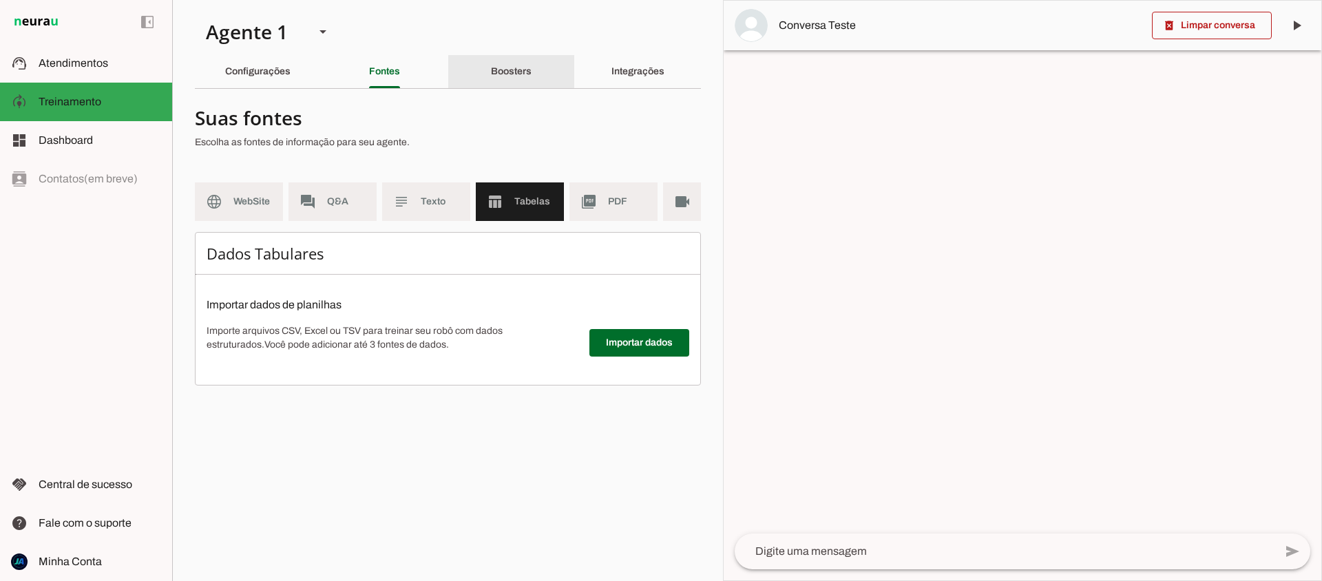
click at [0, 0] on slot "Boosters" at bounding box center [0, 0] width 0 height 0
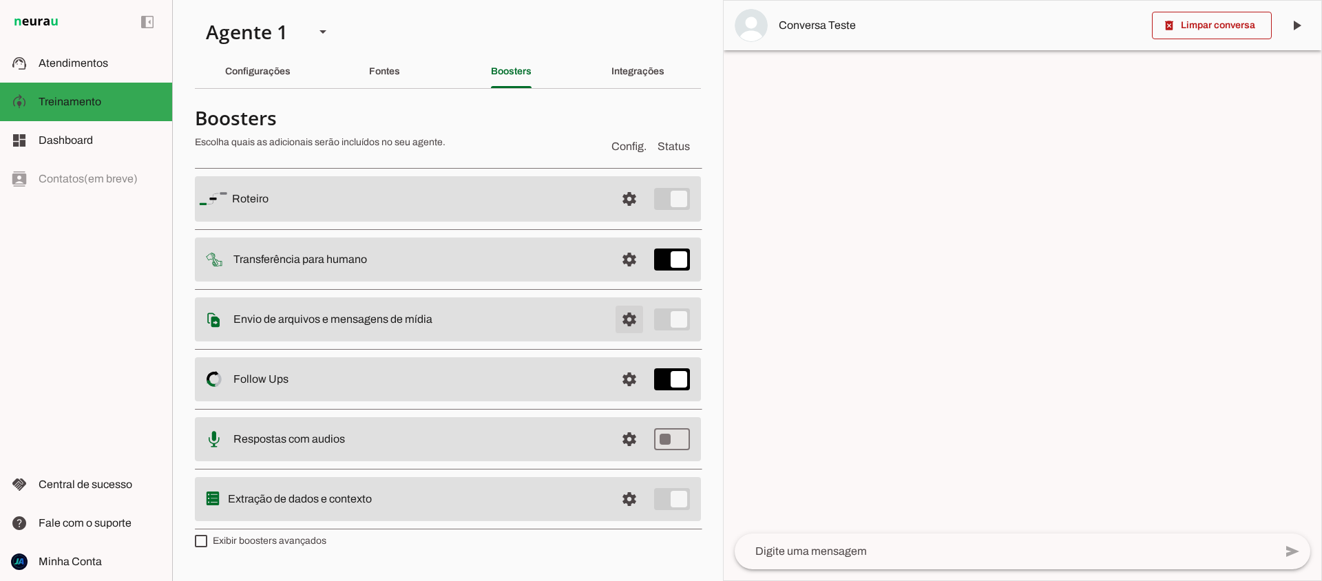
click at [632, 324] on span at bounding box center [629, 319] width 33 height 33
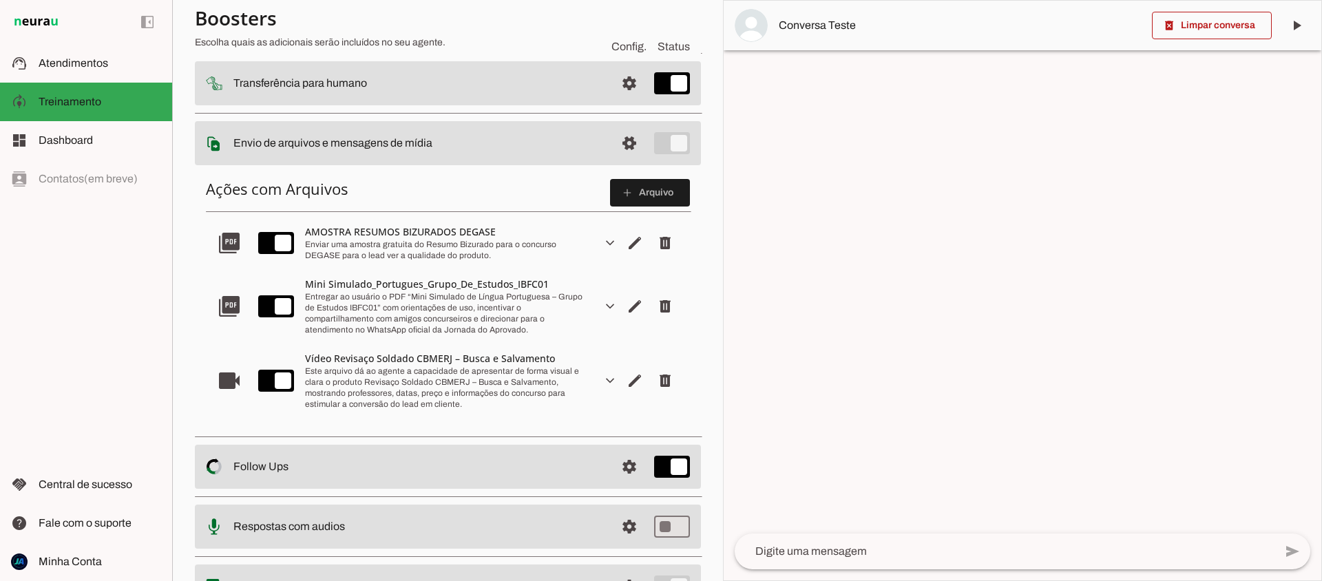
scroll to position [168, 0]
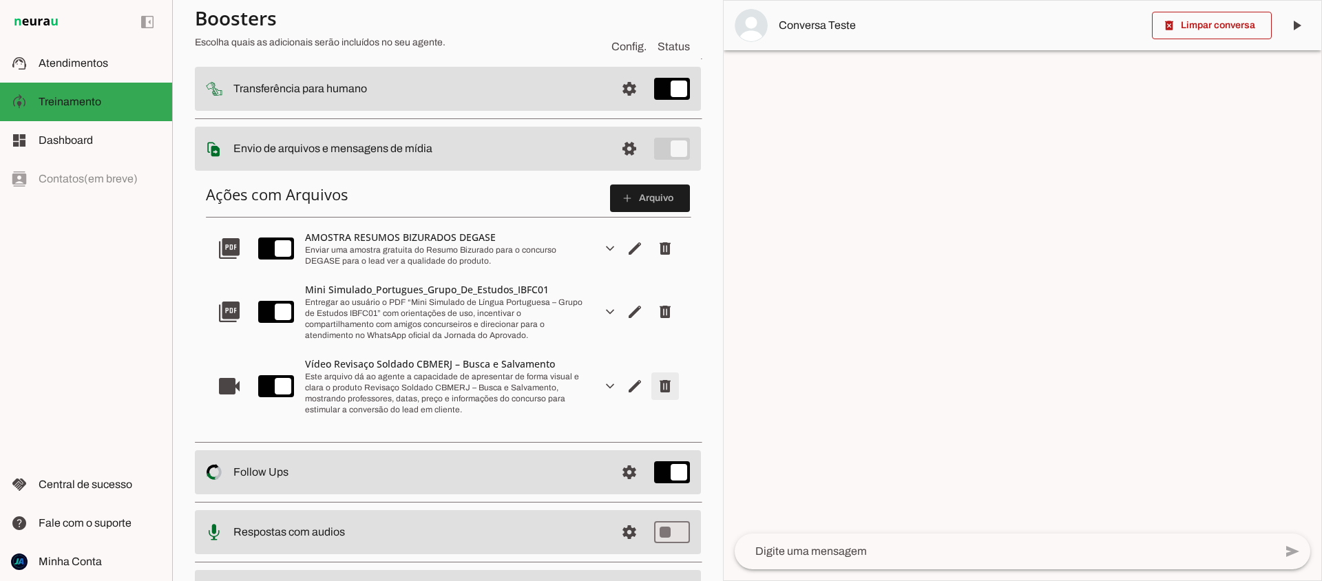
click at [663, 388] on span "Remover arquivo" at bounding box center [665, 386] width 33 height 33
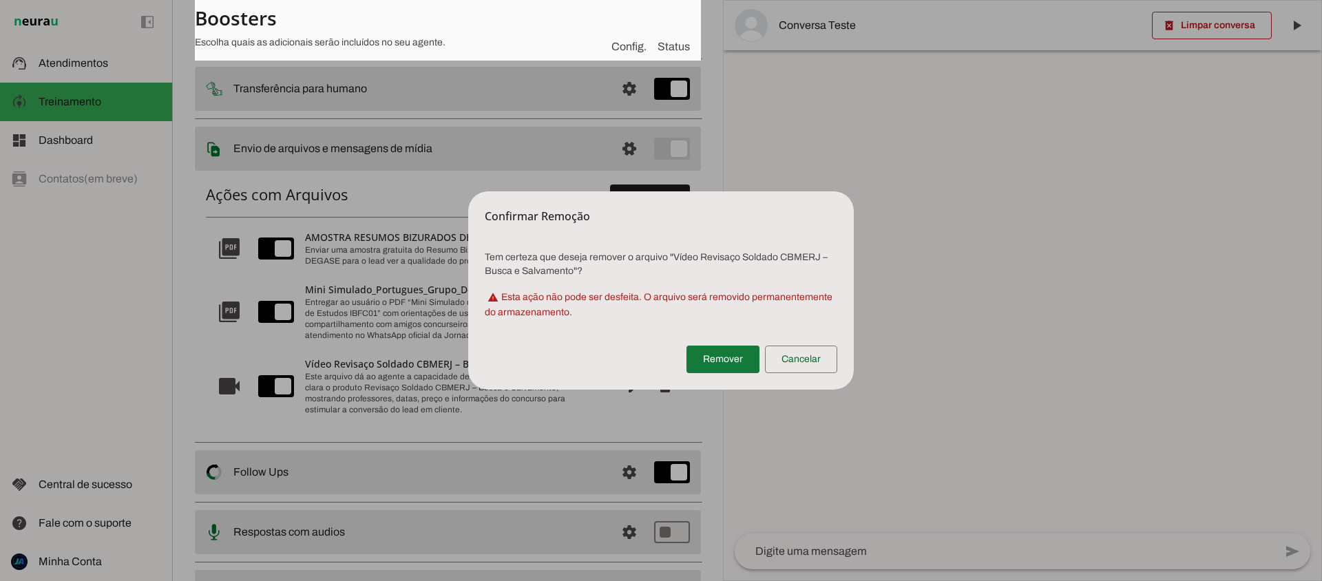
click at [708, 363] on span at bounding box center [723, 359] width 73 height 33
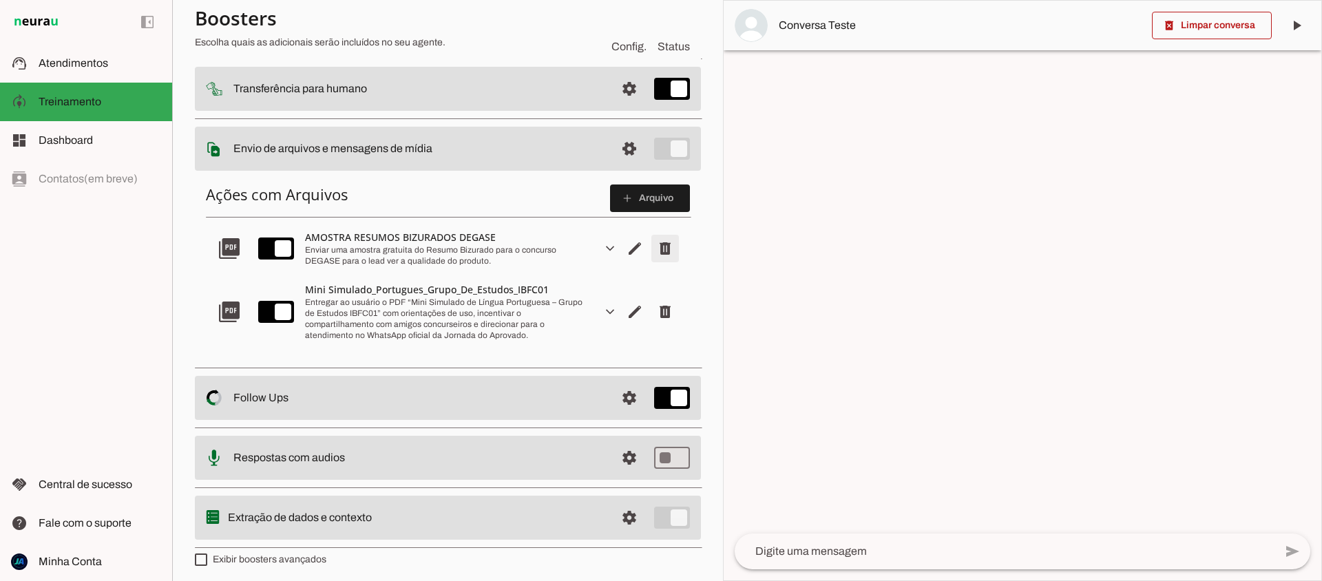
click at [667, 248] on span "Remover arquivo" at bounding box center [665, 248] width 33 height 33
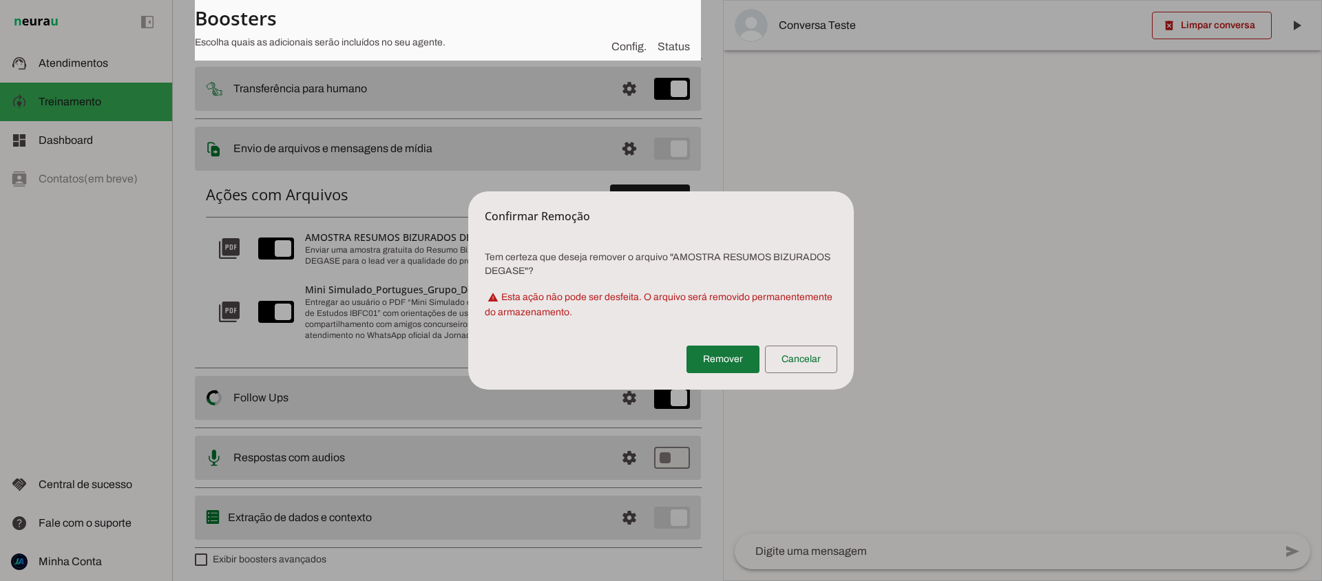
click at [709, 357] on span at bounding box center [723, 359] width 73 height 33
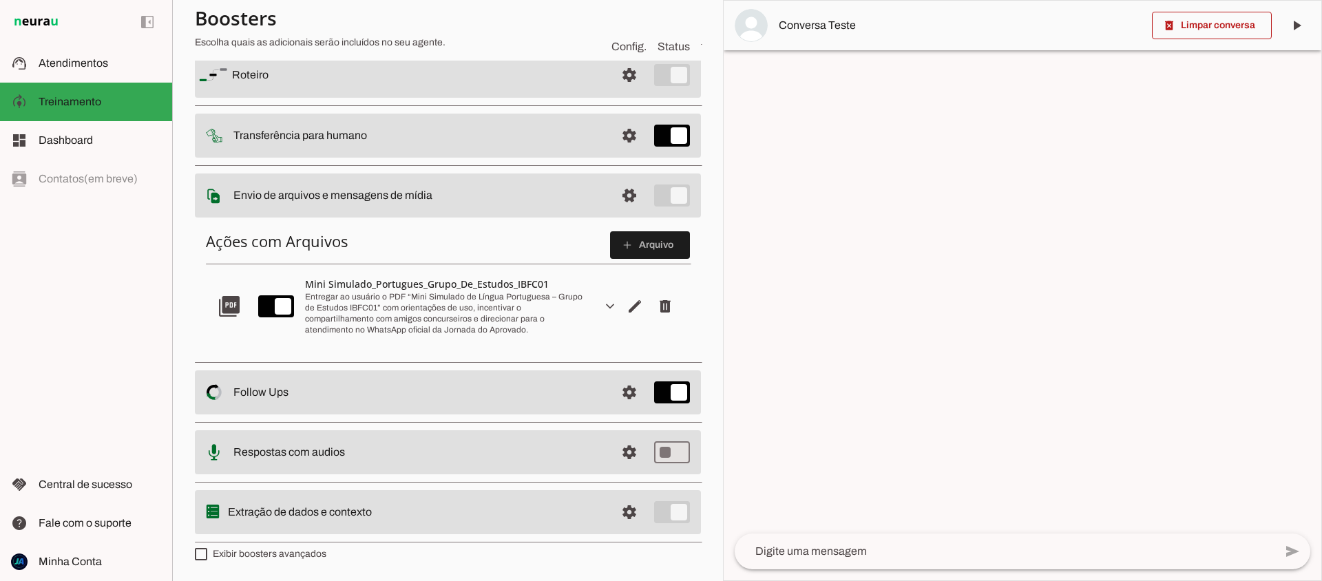
scroll to position [121, 0]
click at [441, 309] on div "Entregar ao usuário o PDF “Mini Simulado de Língua Portuguesa – Grupo de Estudo…" at bounding box center [448, 313] width 286 height 44
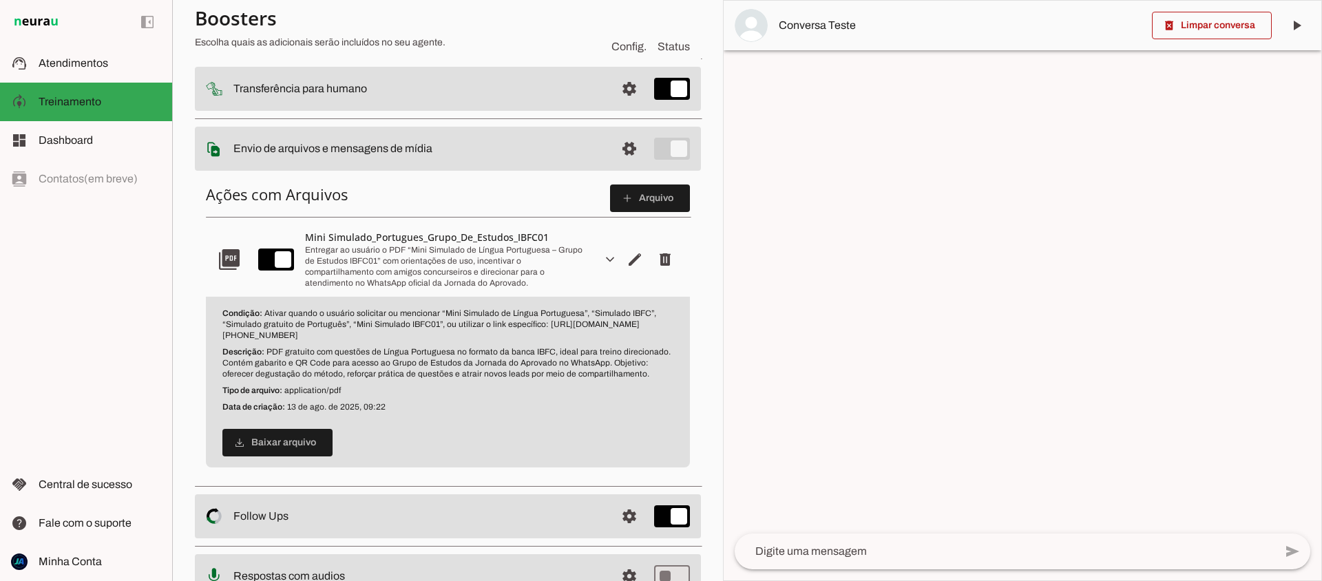
click at [198, 234] on div "Ações com Arquivos add Arquivo picture_as_pdf Mini Simulado_Portugues_Grupo_De_…" at bounding box center [448, 326] width 506 height 305
click at [174, 225] on section "Agente 1 Criar Agente Você atingiu o limite de IAs Neurau permitidas. Atualize …" at bounding box center [447, 290] width 551 height 581
drag, startPoint x: 210, startPoint y: 241, endPoint x: 210, endPoint y: 260, distance: 19.3
click at [210, 241] on md-item "picture_as_pdf expand_more edit delete Mini Simulado_Portugues_Grupo_De_Estudos…" at bounding box center [448, 259] width 484 height 74
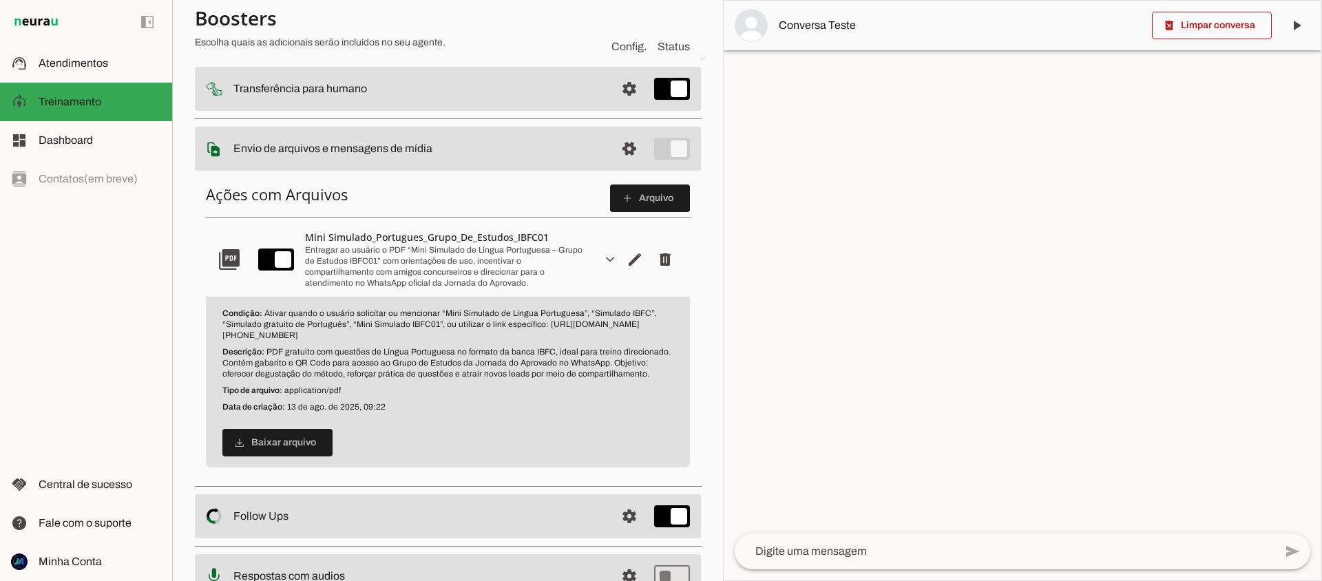
scroll to position [121, 0]
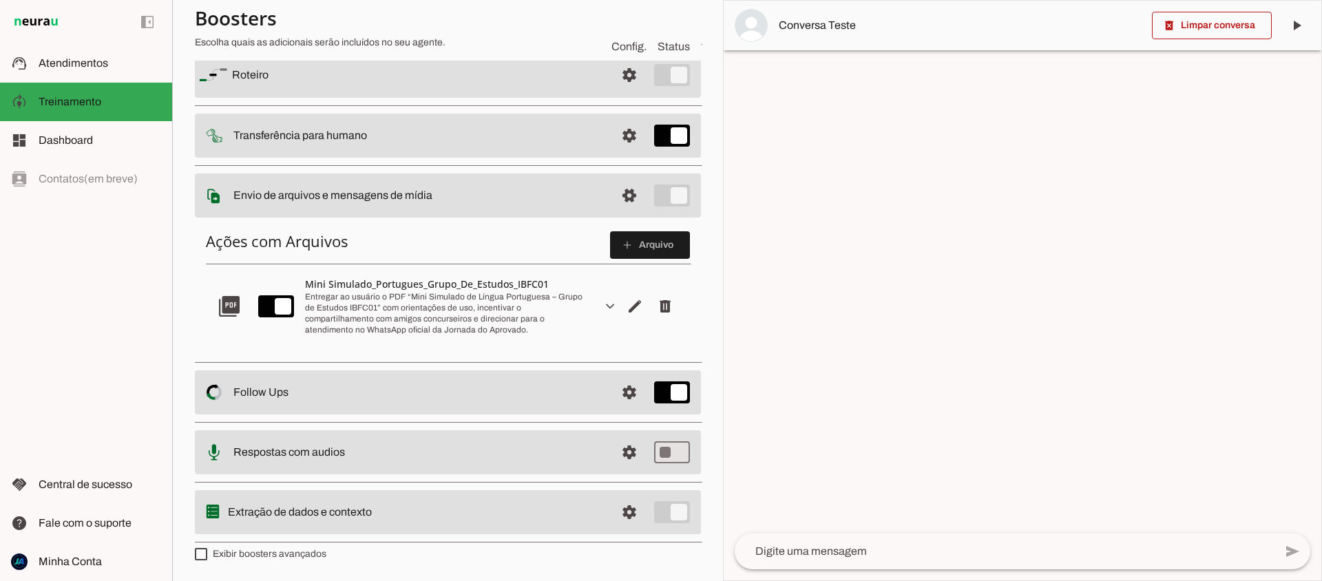
click at [219, 196] on img at bounding box center [214, 195] width 17 height 17
click at [70, 64] on span "Atendimentos" at bounding box center [74, 63] width 70 height 12
